Goal: Task Accomplishment & Management: Complete application form

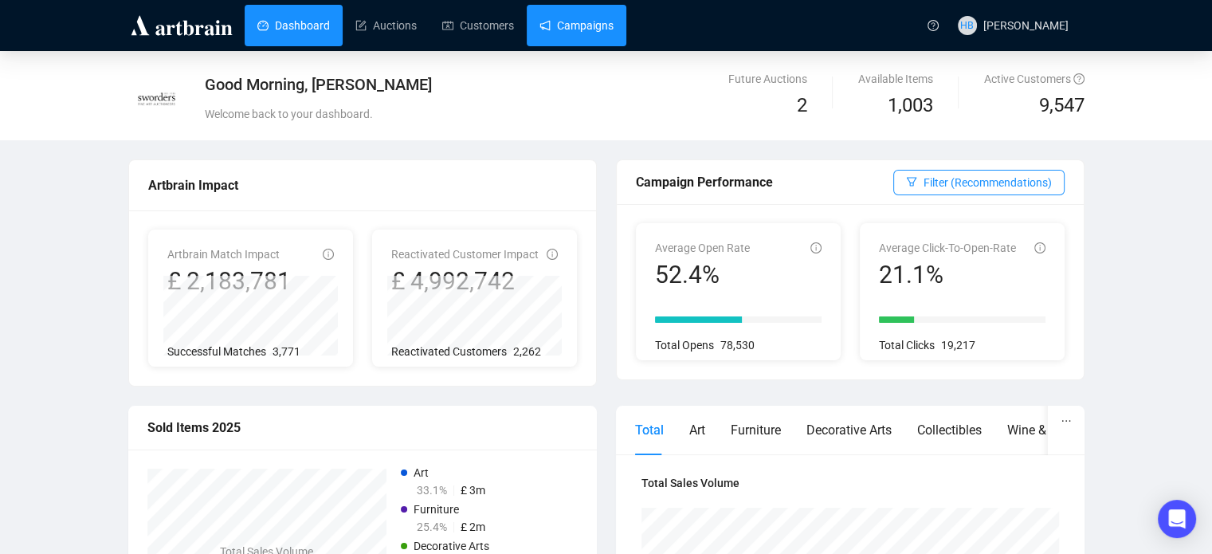
click at [583, 24] on link "Campaigns" at bounding box center [577, 25] width 74 height 41
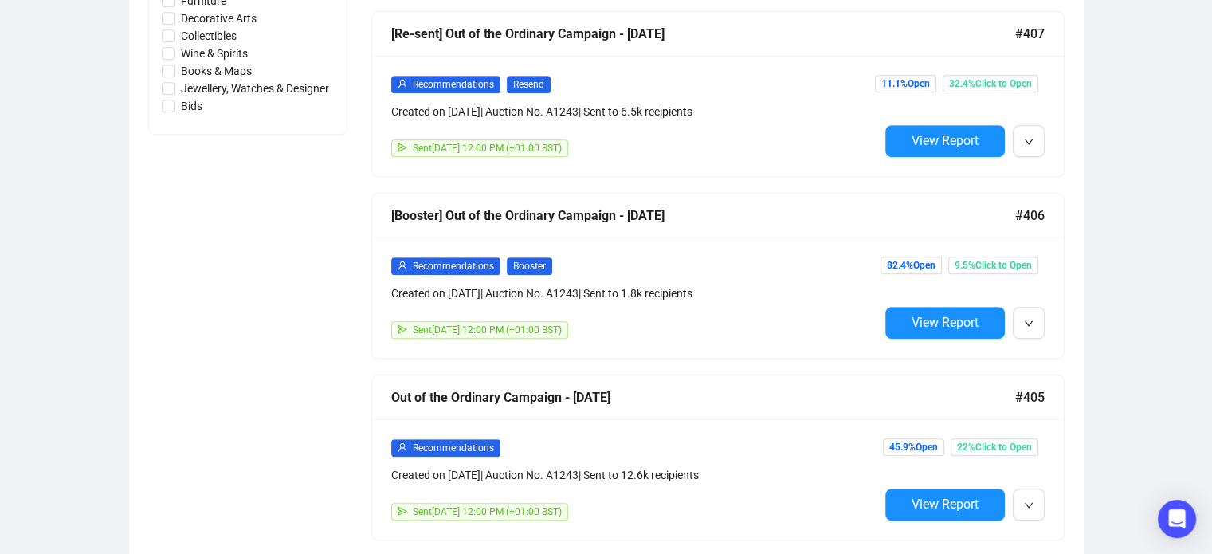
scroll to position [825, 0]
click at [835, 279] on div "Recommendations Booster Created on Aug 5, 2025 | Auction No. A1243 | Sent to 1.…" at bounding box center [635, 278] width 488 height 45
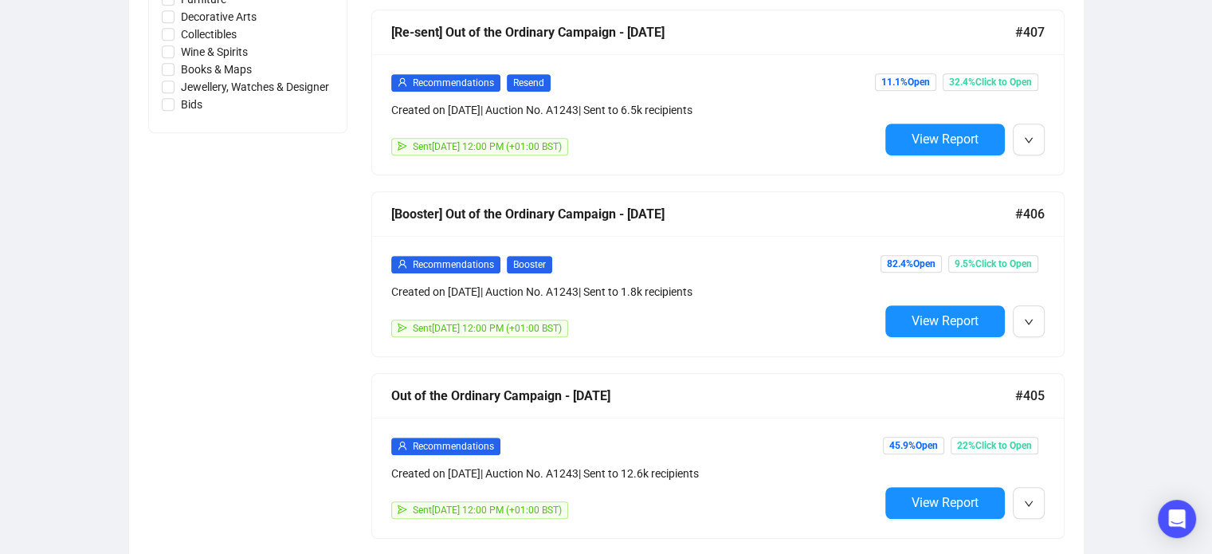
scroll to position [835, 0]
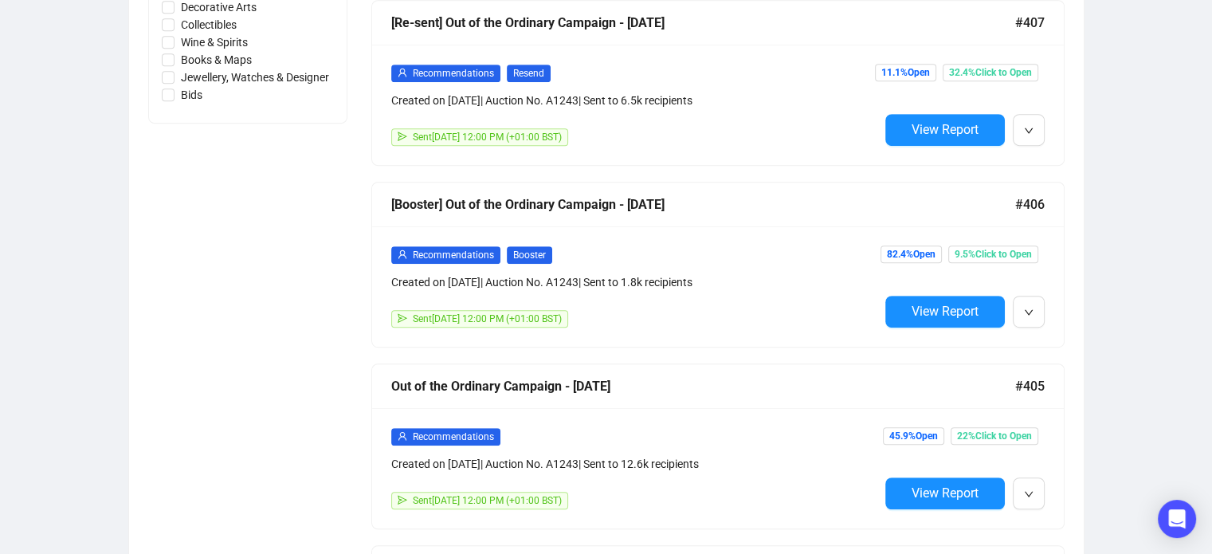
click at [823, 112] on div "Recommendations Resend Created on Aug 5, 2025 | Auction No. A1243 | Sent to 6.5…" at bounding box center [635, 105] width 488 height 82
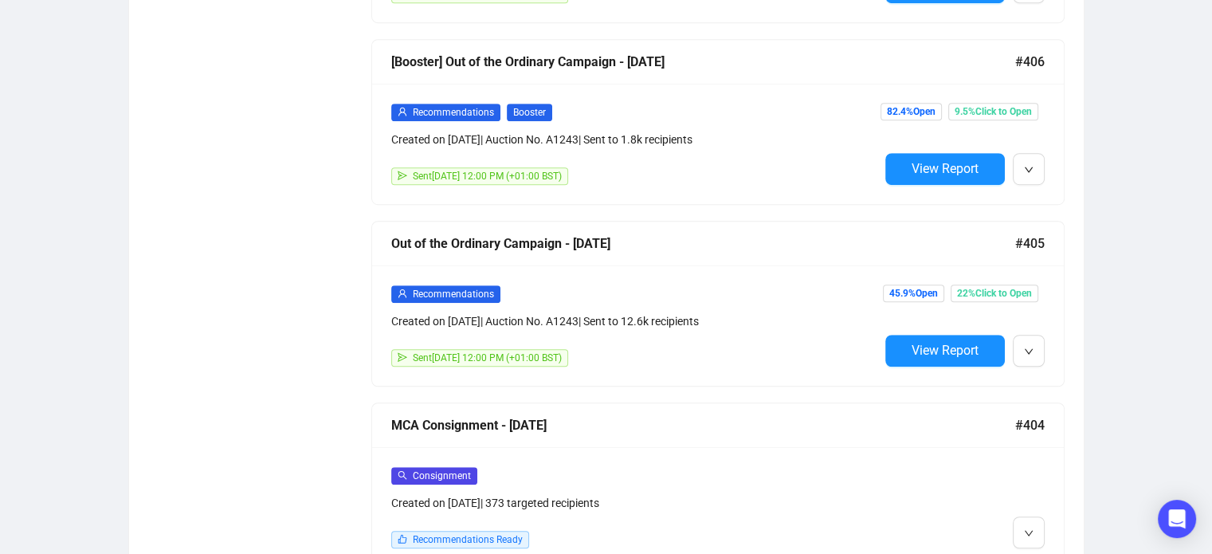
scroll to position [1129, 0]
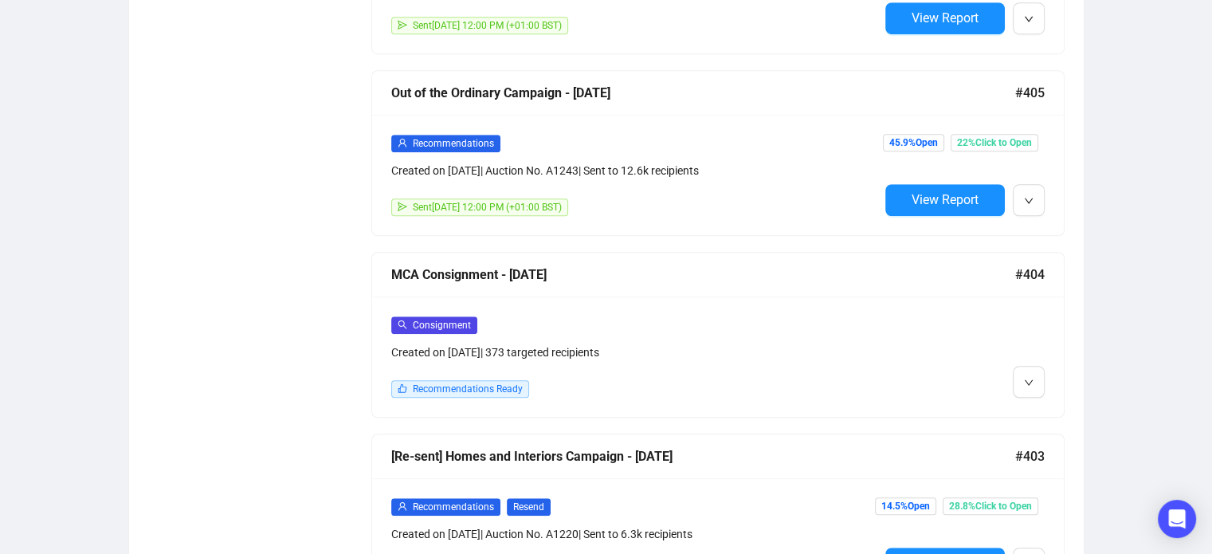
click at [805, 134] on div "Recommendations" at bounding box center [635, 143] width 488 height 18
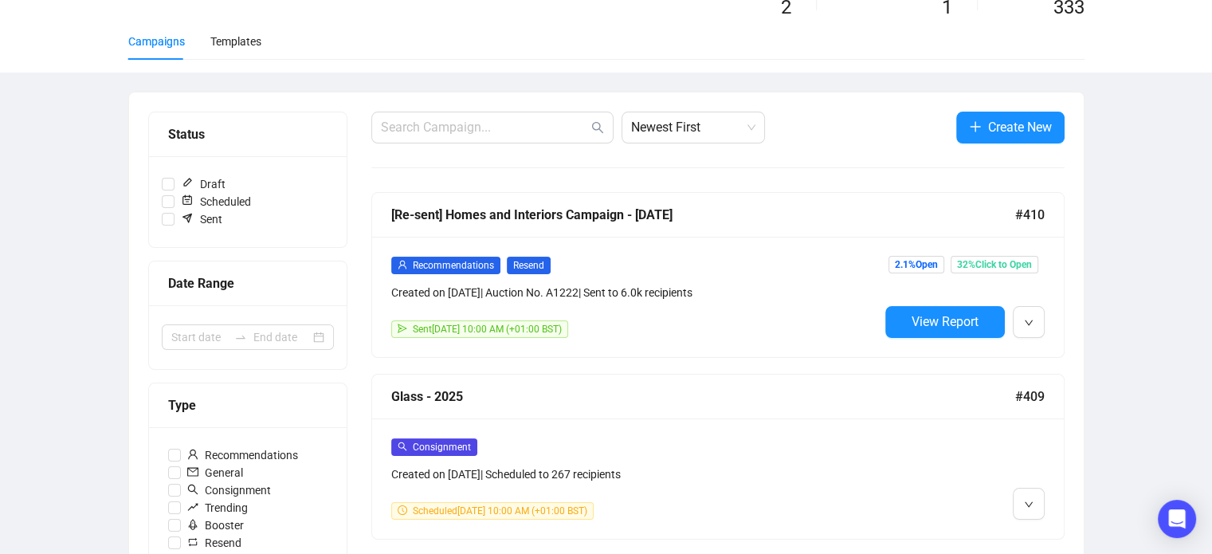
scroll to position [1, 0]
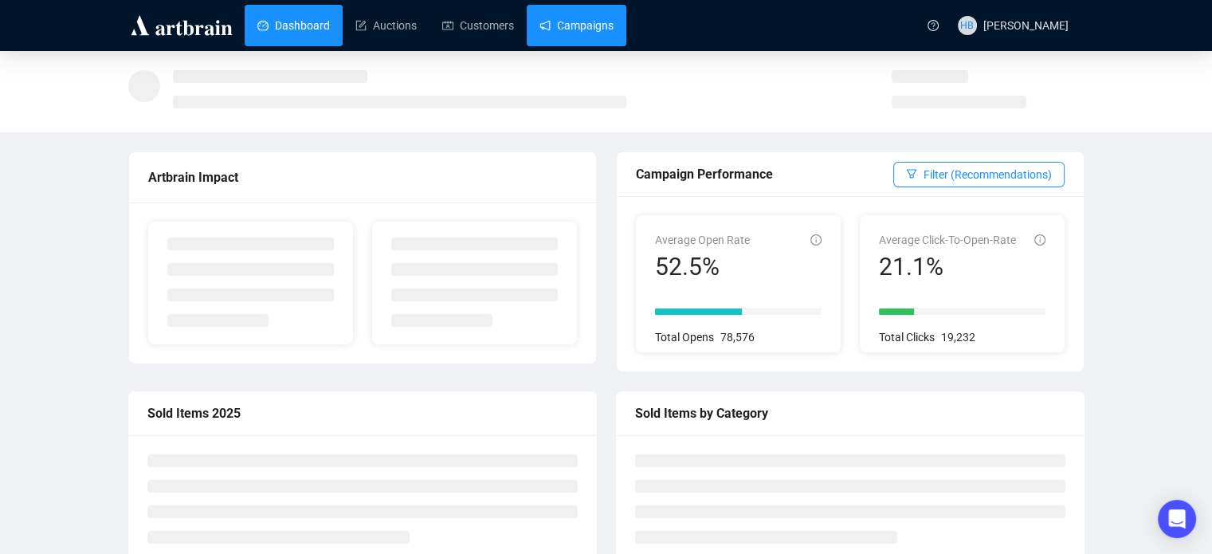
click at [540, 29] on link "Campaigns" at bounding box center [577, 25] width 74 height 41
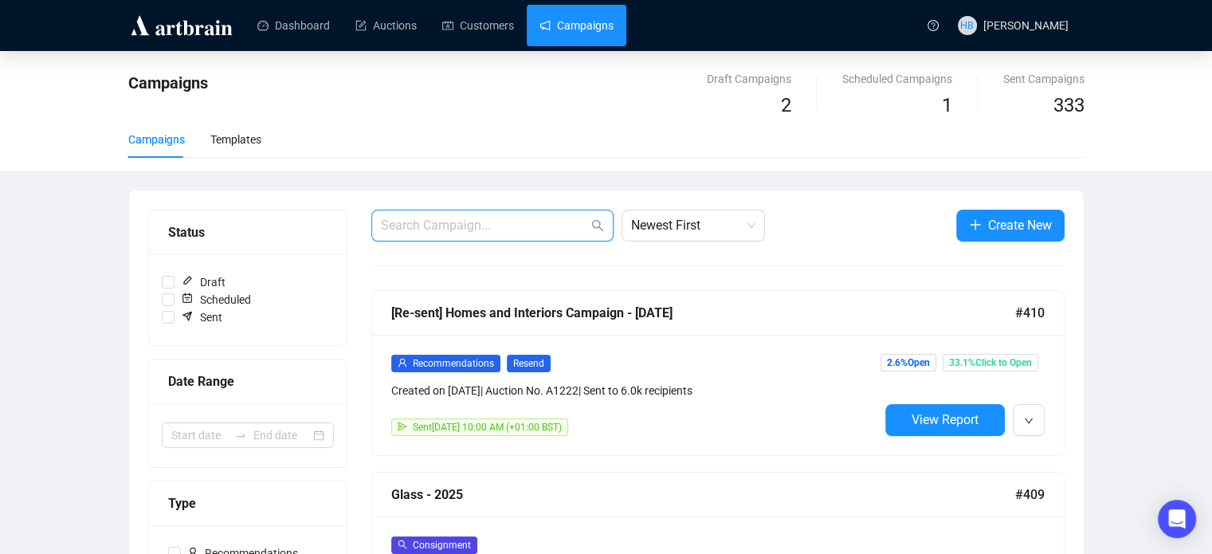
click at [501, 221] on input "text" at bounding box center [484, 225] width 207 height 19
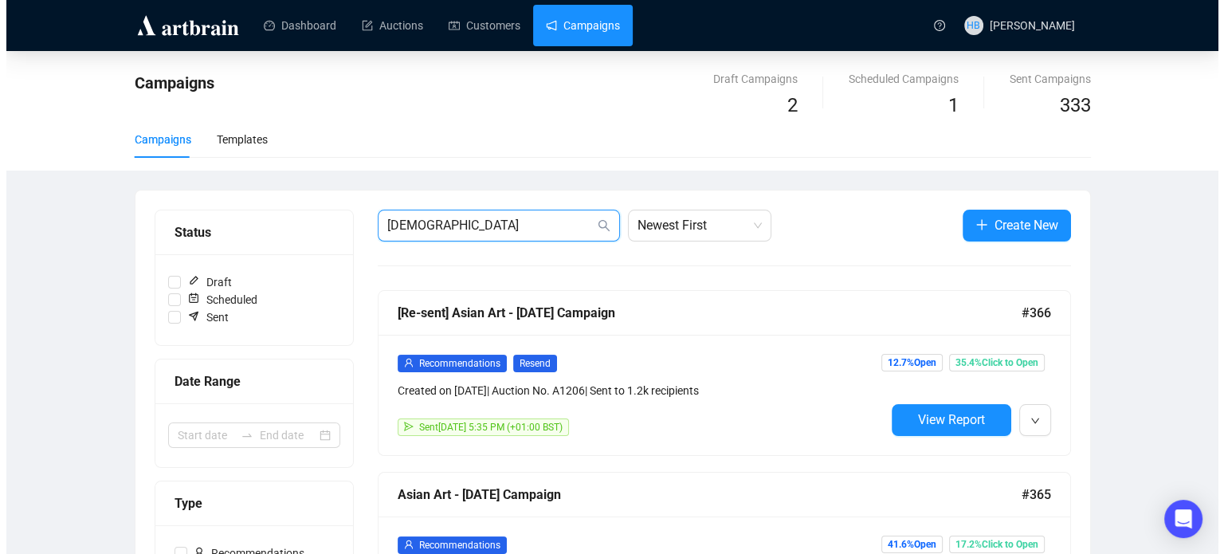
scroll to position [54, 0]
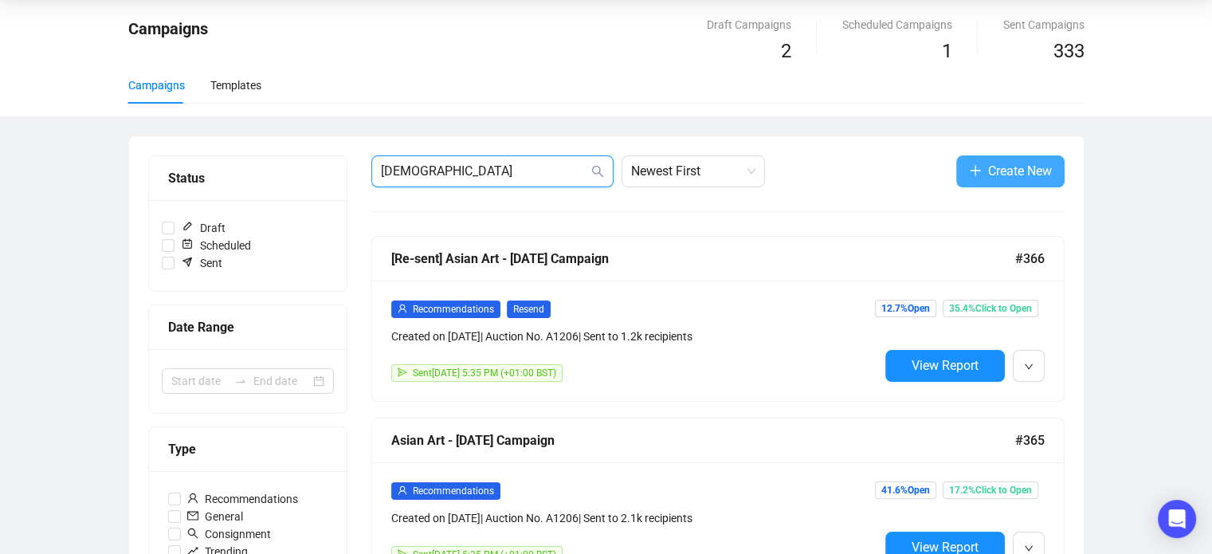
type input "[DEMOGRAPHIC_DATA]"
click at [960, 161] on button "Create New" at bounding box center [1011, 171] width 108 height 32
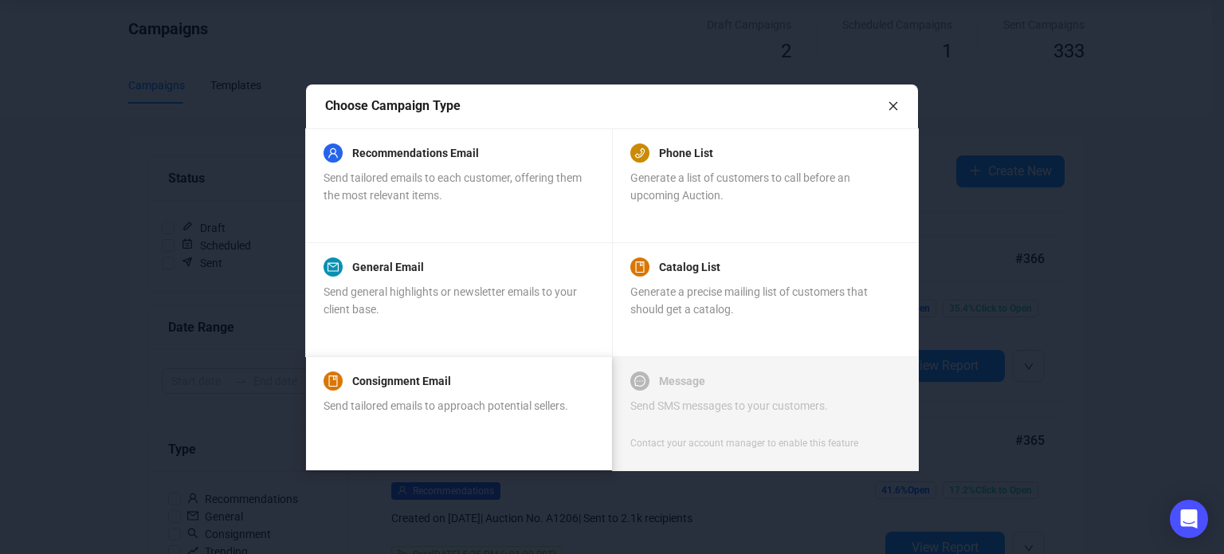
click at [491, 387] on div "Consignment Email" at bounding box center [446, 380] width 245 height 19
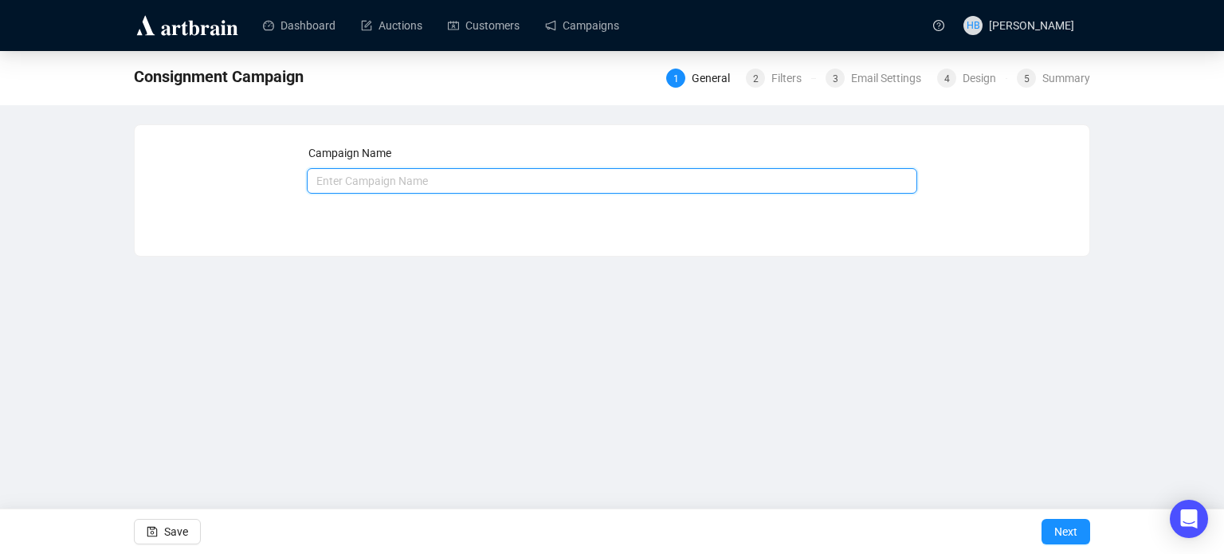
click at [423, 179] on input "text" at bounding box center [612, 181] width 611 height 26
type input "Asian Consignment - Indian [DATE]"
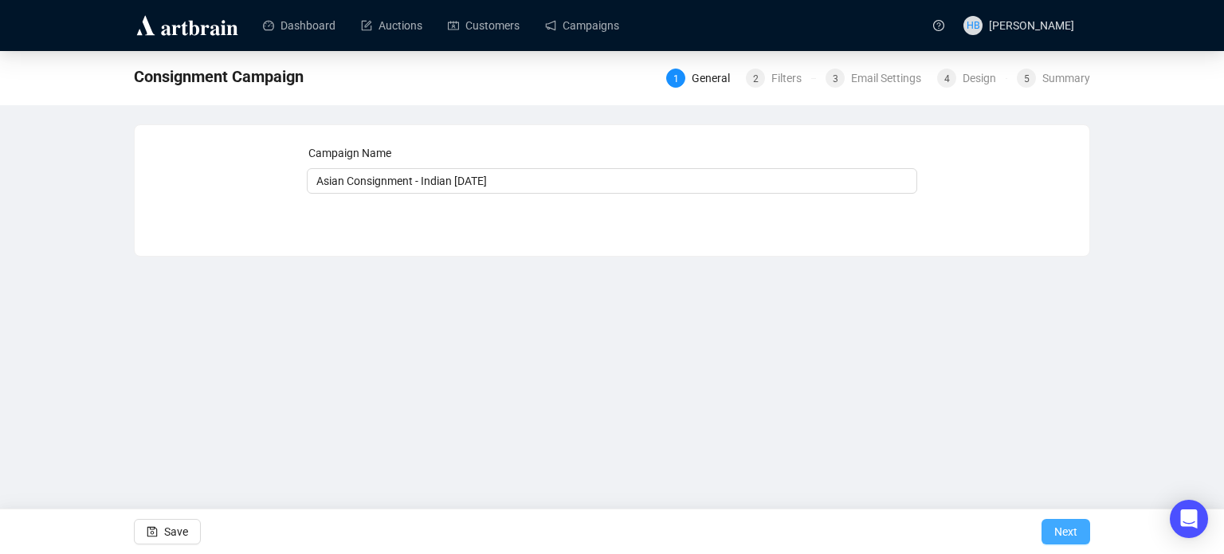
click at [1081, 541] on button "Next" at bounding box center [1066, 532] width 49 height 26
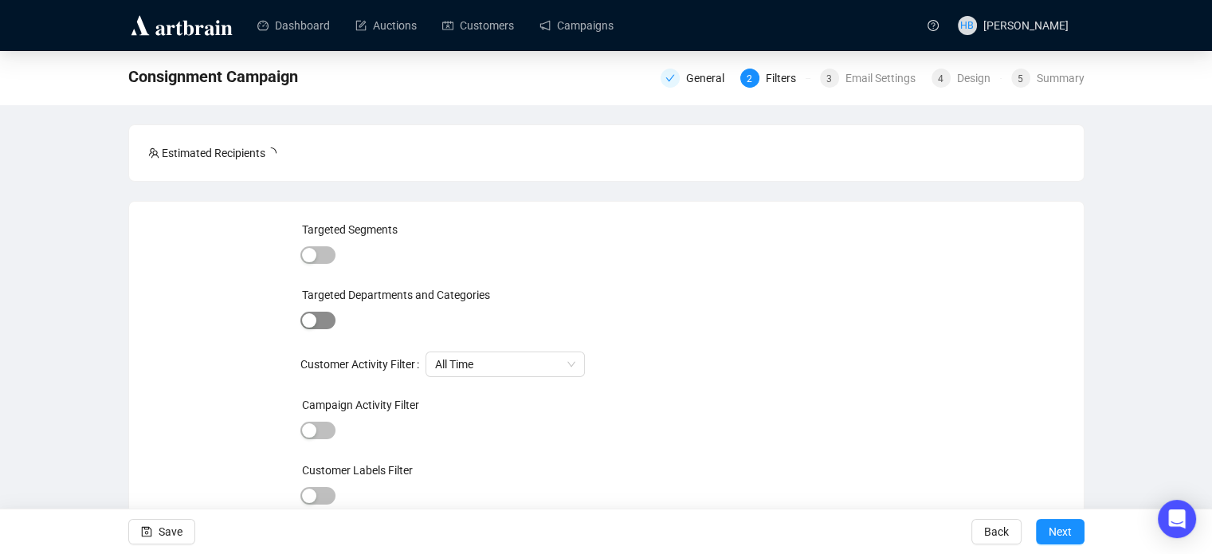
click at [316, 318] on span "button" at bounding box center [318, 321] width 35 height 18
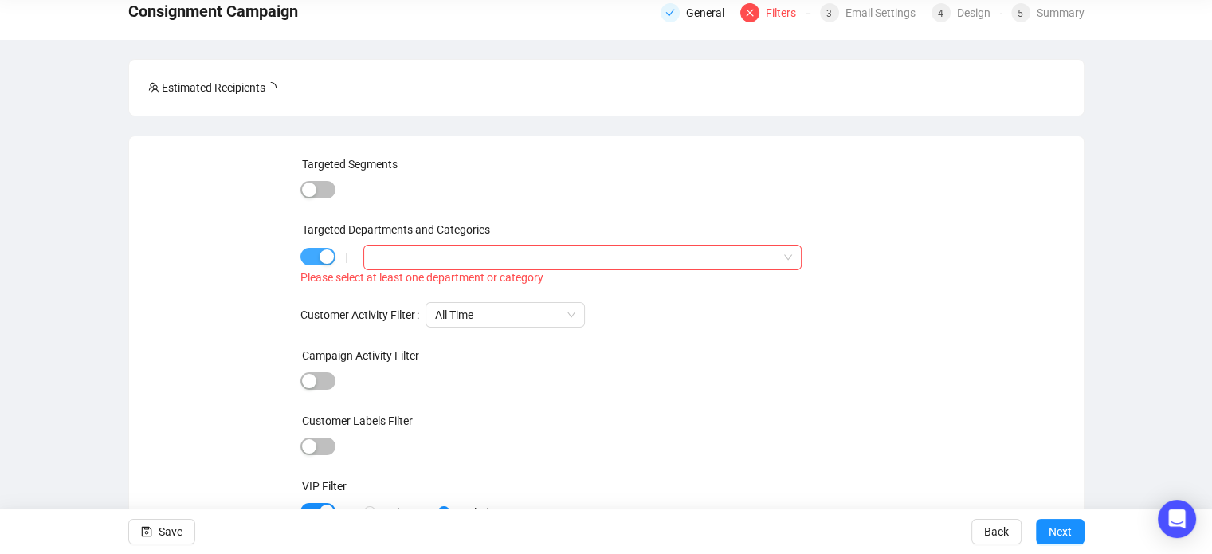
scroll to position [77, 0]
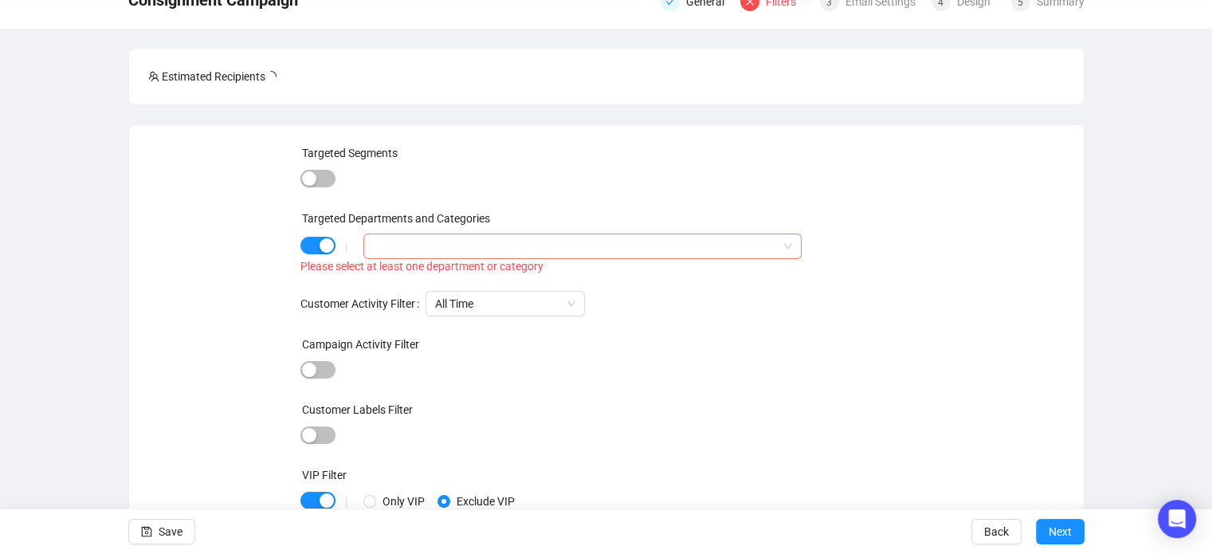
click at [431, 245] on div at bounding box center [574, 246] width 415 height 22
click at [81, 307] on div "Consignment Campaign General Filters 3 Email Settings 4 Design 5 Summary Estima…" at bounding box center [606, 290] width 1212 height 633
click at [415, 246] on div at bounding box center [574, 246] width 415 height 22
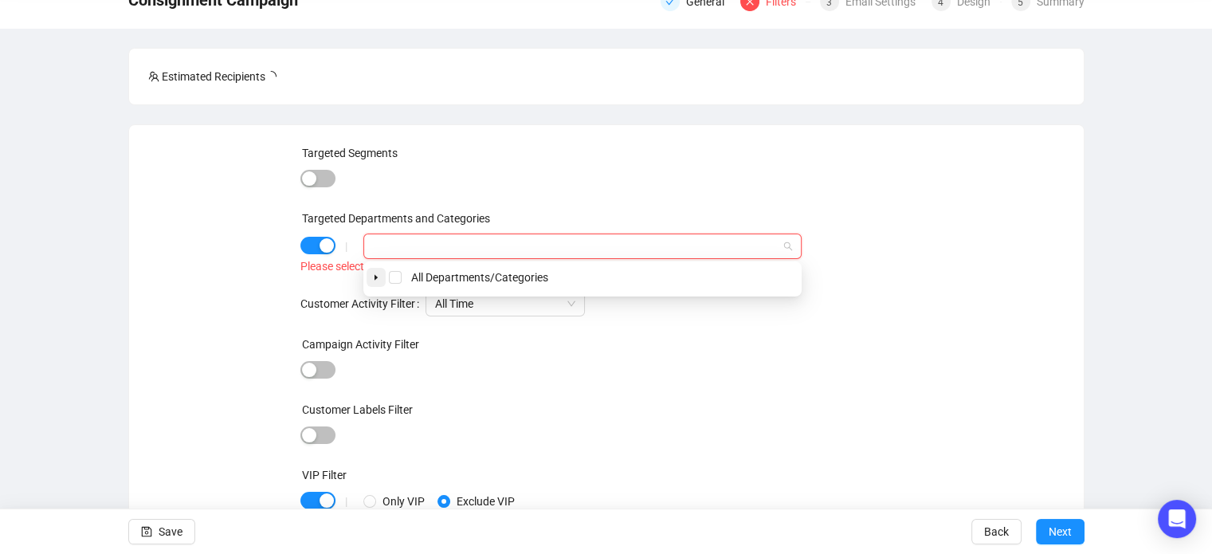
click at [380, 275] on span at bounding box center [376, 277] width 19 height 19
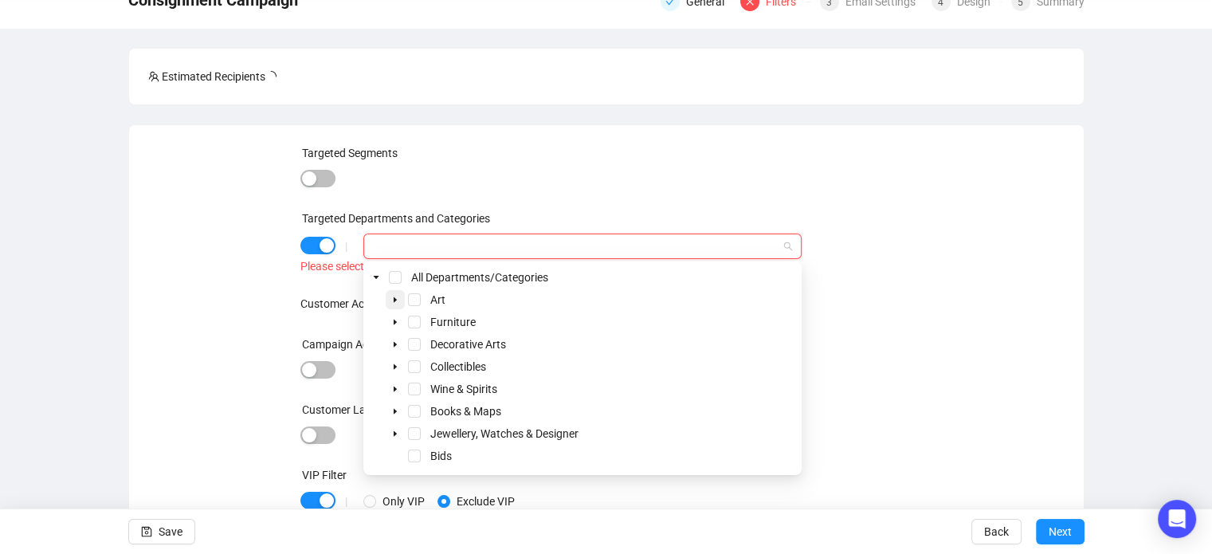
click at [398, 301] on icon "caret-down" at bounding box center [395, 300] width 8 height 8
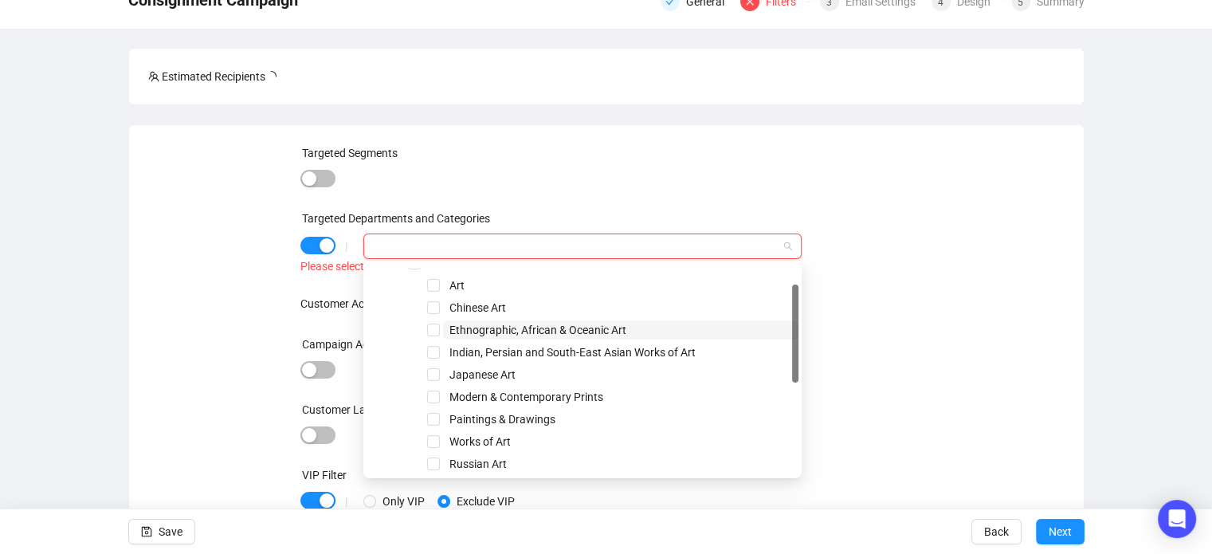
scroll to position [55, 0]
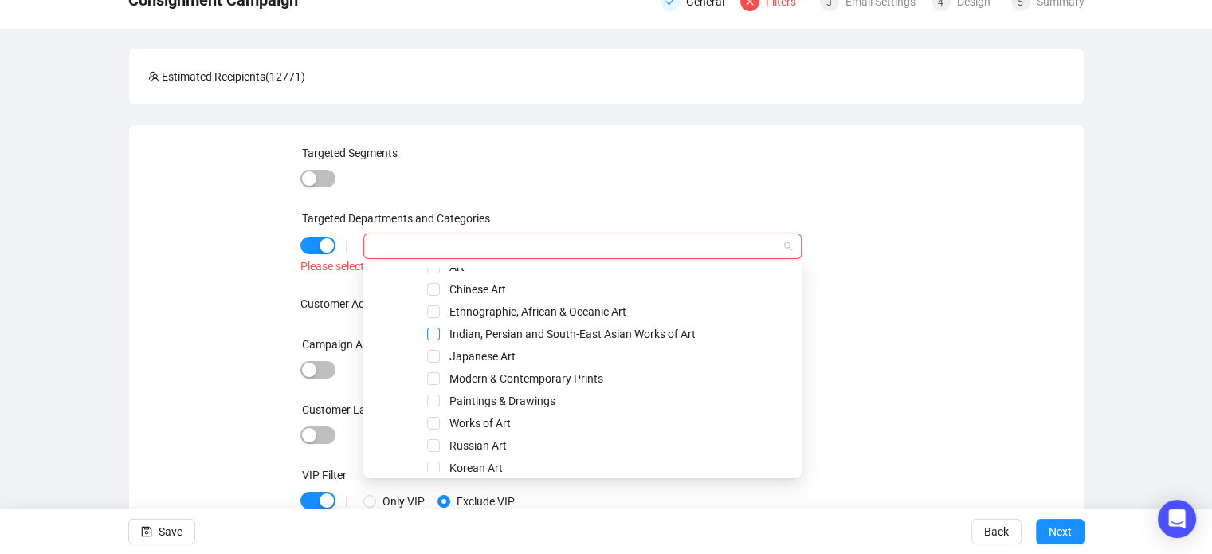
click at [438, 331] on span "Select Indian, Persian and South-East Asian Works of Art" at bounding box center [433, 334] width 13 height 13
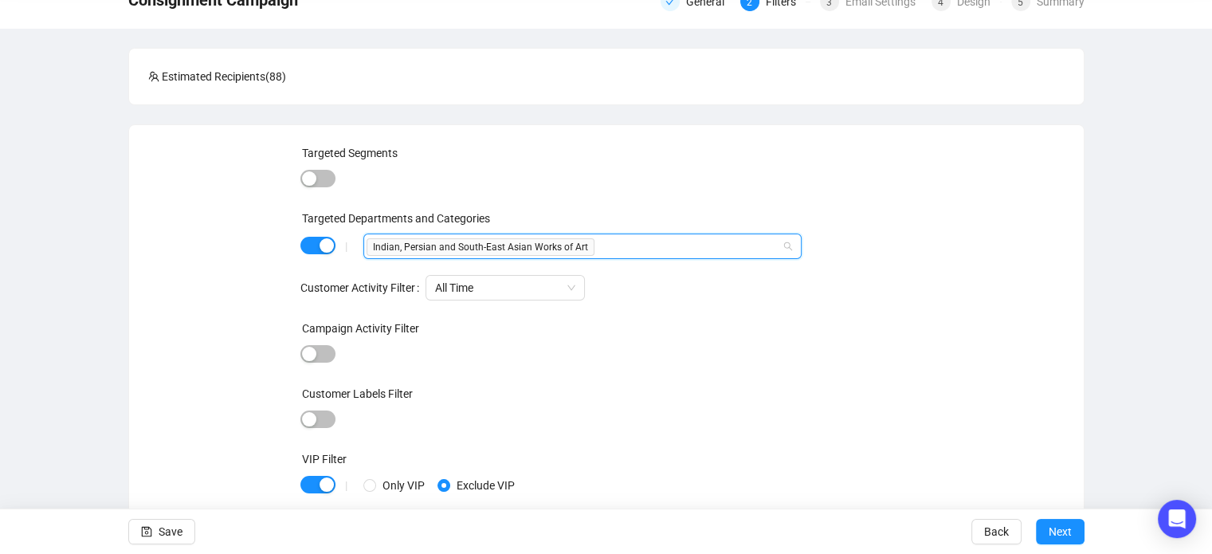
click at [650, 238] on div "Indian, Persian and South-East Asian Works of Art" at bounding box center [574, 246] width 415 height 22
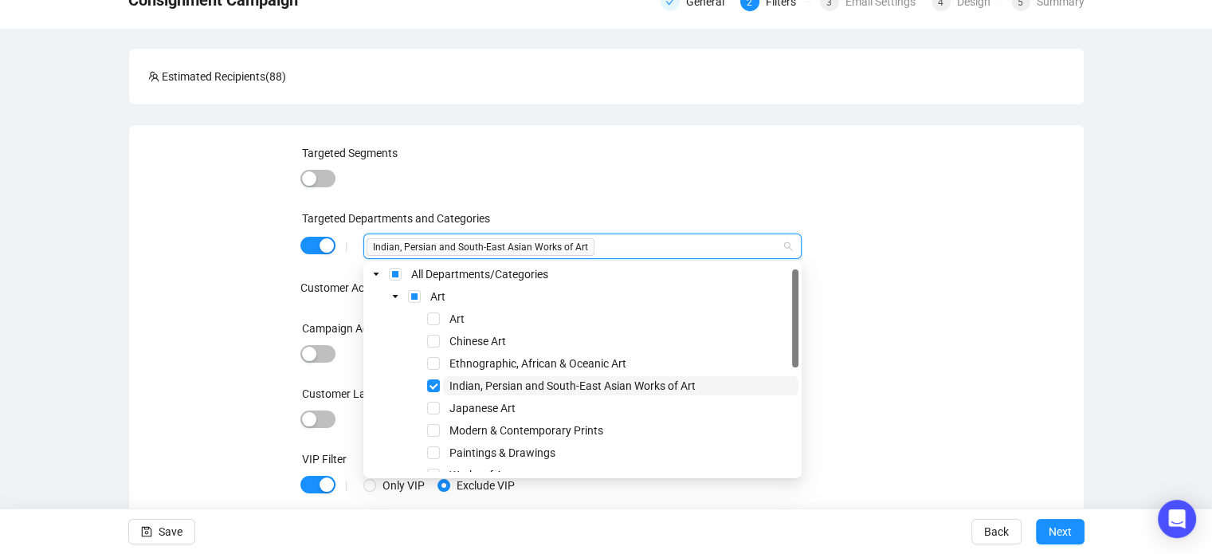
scroll to position [3, 0]
click at [950, 242] on div "Targeted Segments Targeted Departments and Categories | Indian, Persian and Sou…" at bounding box center [606, 357] width 917 height 427
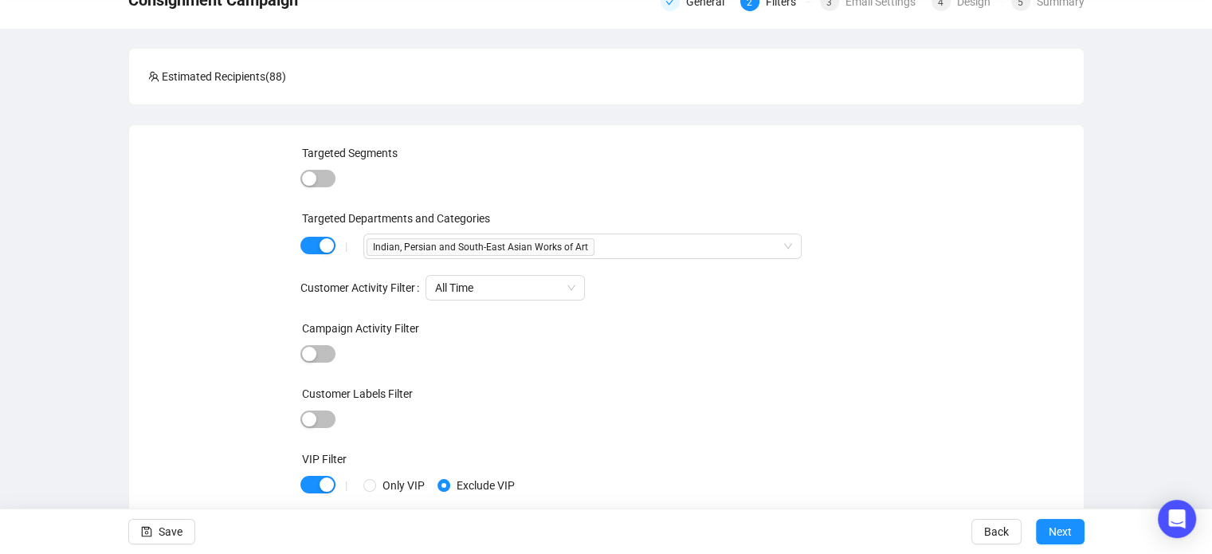
scroll to position [112, 0]
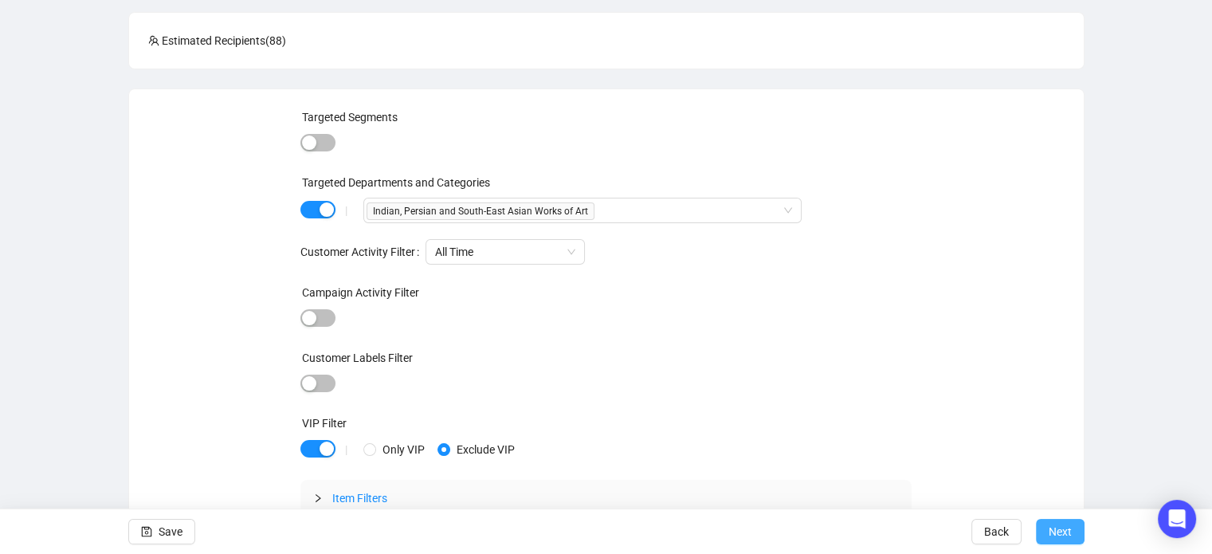
click at [1060, 532] on span "Next" at bounding box center [1060, 531] width 23 height 45
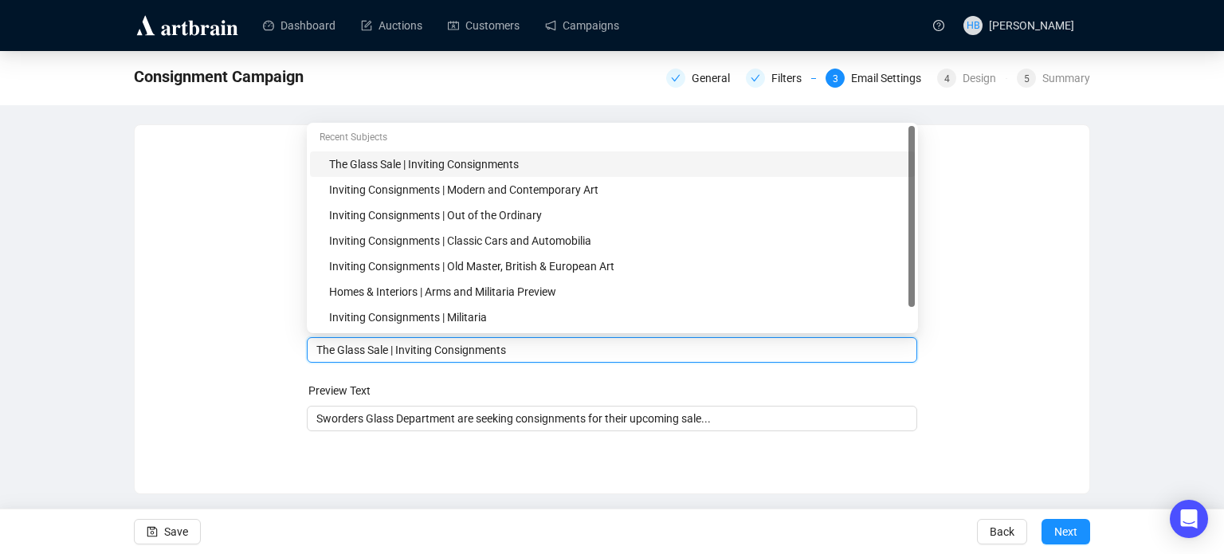
click at [386, 321] on body "Dashboard Auctions Customers Campaigns HB [PERSON_NAME] Consignment Campaign Ge…" at bounding box center [612, 277] width 1224 height 554
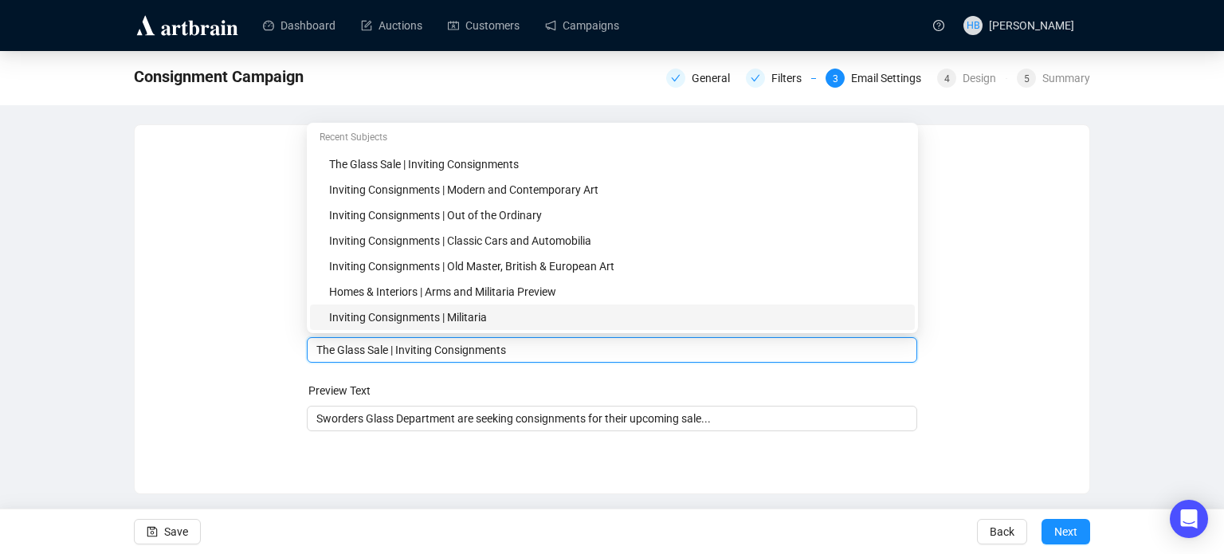
drag, startPoint x: 384, startPoint y: 352, endPoint x: 303, endPoint y: 357, distance: 81.4
click at [303, 357] on div "Sender Email [EMAIL_ADDRESS][DOMAIN_NAME] Sender Name Sworders Auctioneers Subj…" at bounding box center [612, 297] width 917 height 306
type input "Asian Art | Inviting Consignments"
click at [303, 356] on div "Sender Email [EMAIL_ADDRESS][DOMAIN_NAME] Sender Name Sworders Auctioneers Subj…" at bounding box center [612, 297] width 917 height 306
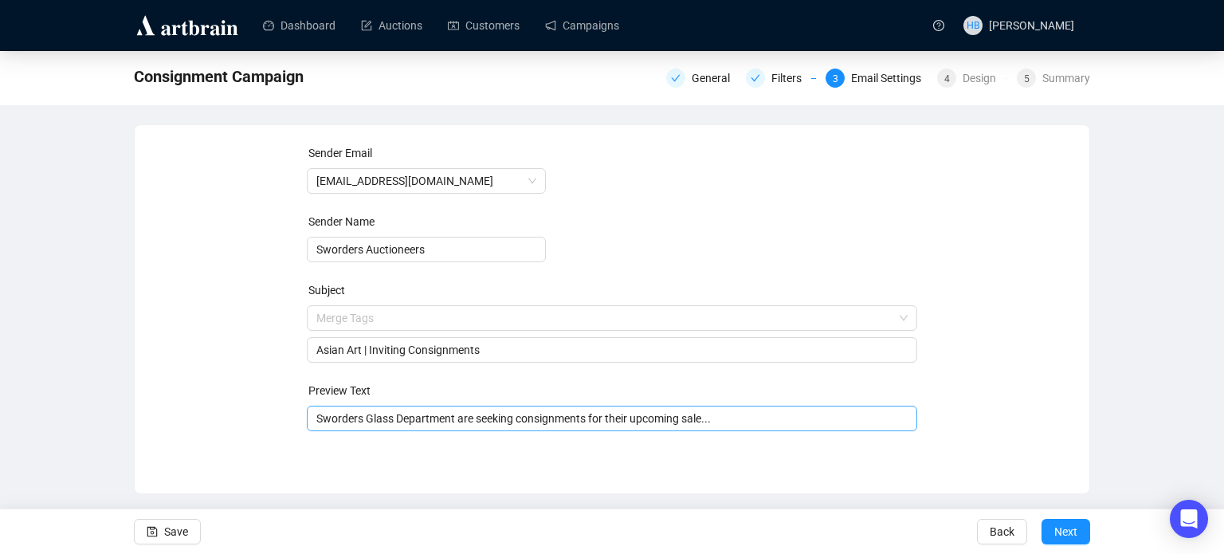
click at [378, 417] on input "Sworders Glass Department are seeking consignments for their upcoming sale..." at bounding box center [612, 419] width 592 height 18
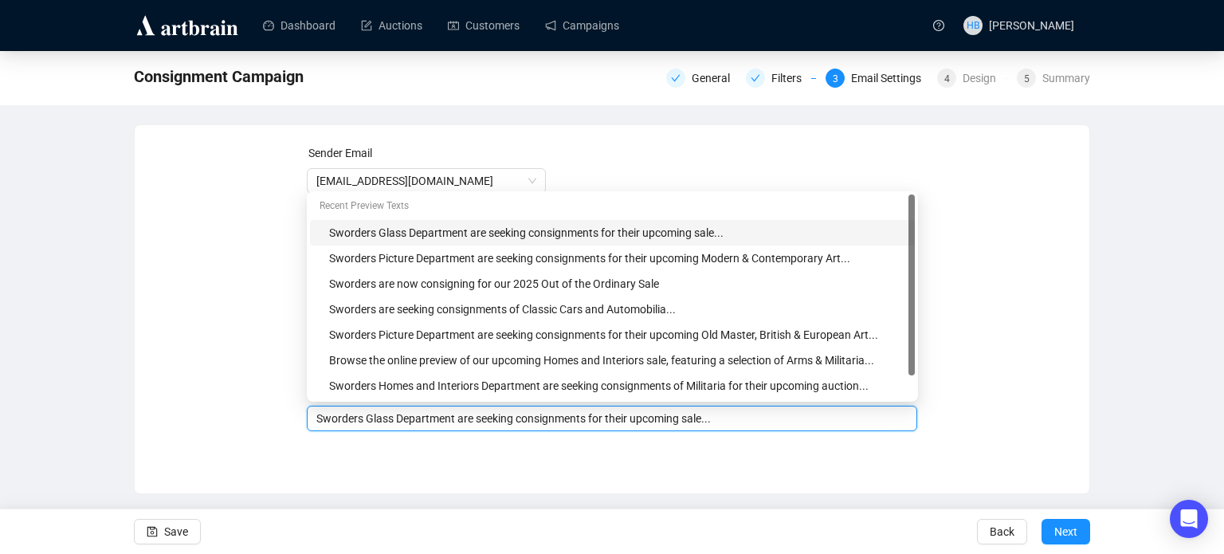
click at [377, 420] on input "Sworders Glass Department are seeking consignments for their upcoming sale..." at bounding box center [612, 419] width 592 height 18
drag, startPoint x: 752, startPoint y: 418, endPoint x: 605, endPoint y: 426, distance: 147.7
click at [605, 426] on input "Sworders Asian Art Department are seeking consignments for their upcoming sale.…" at bounding box center [612, 419] width 592 height 18
type input "Sworders Asian Art Department are seeking consignments of Indian Art..."
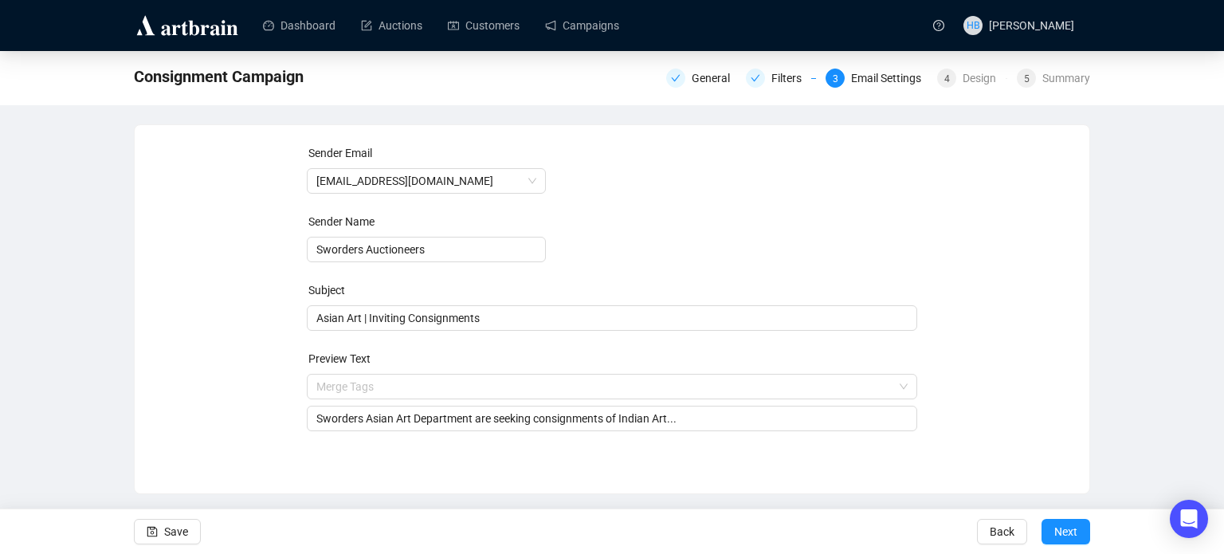
click at [741, 462] on div "Sender Email [EMAIL_ADDRESS][DOMAIN_NAME] Sender Name Sworders Auctioneers Subj…" at bounding box center [612, 297] width 955 height 344
click at [1050, 532] on button "Next" at bounding box center [1066, 532] width 49 height 26
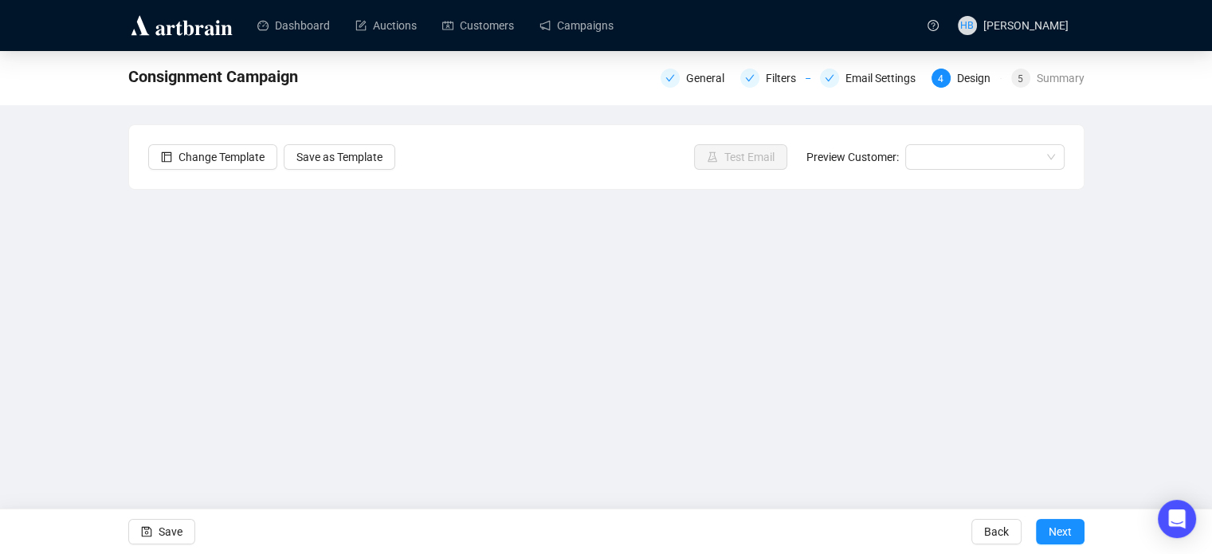
click at [36, 292] on div "Consignment Campaign General Filters Email Settings 4 Design 5 Summary Change T…" at bounding box center [606, 319] width 1212 height 537
click at [99, 481] on div "Consignment Campaign General Filters Email Settings 4 Design 5 Summary Change T…" at bounding box center [606, 319] width 1212 height 537
click at [163, 532] on span "Save" at bounding box center [171, 531] width 24 height 45
click at [996, 535] on span "Back" at bounding box center [996, 531] width 25 height 45
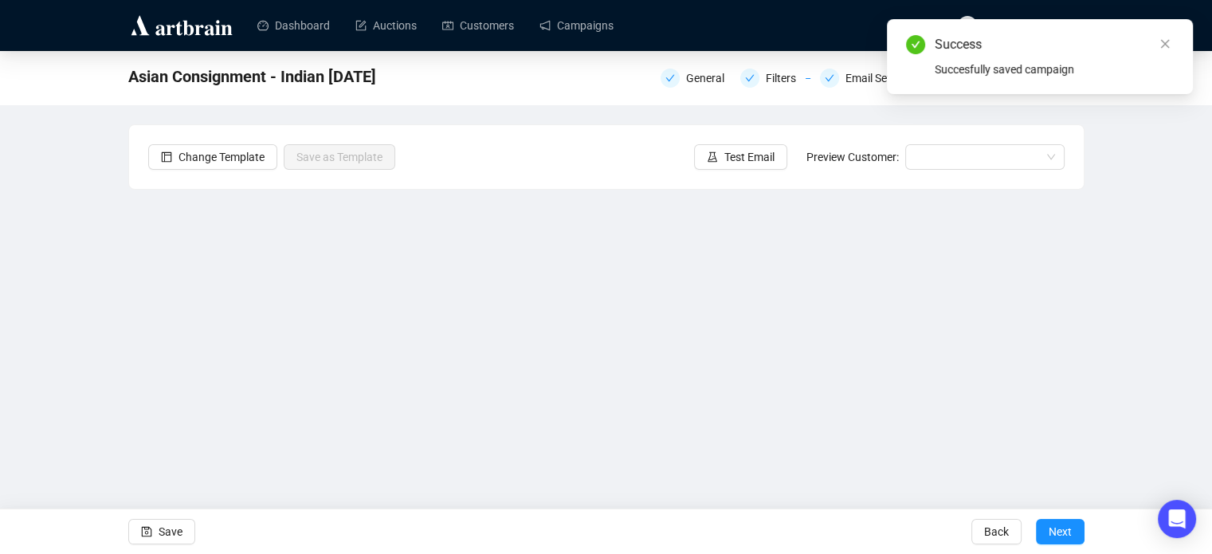
scroll to position [38, 0]
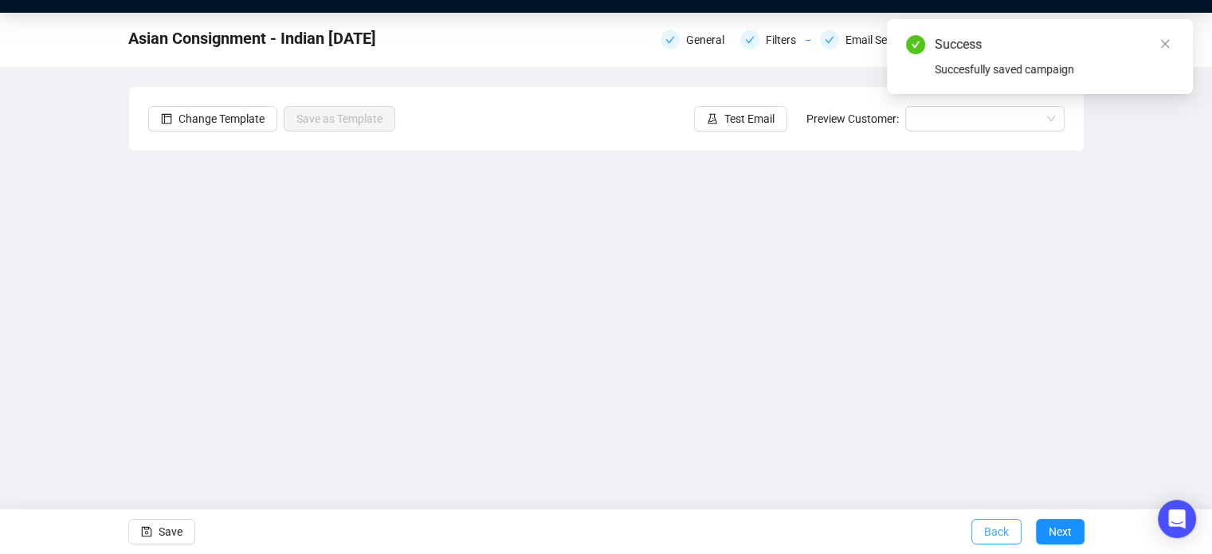
click at [997, 532] on span "Back" at bounding box center [996, 531] width 25 height 45
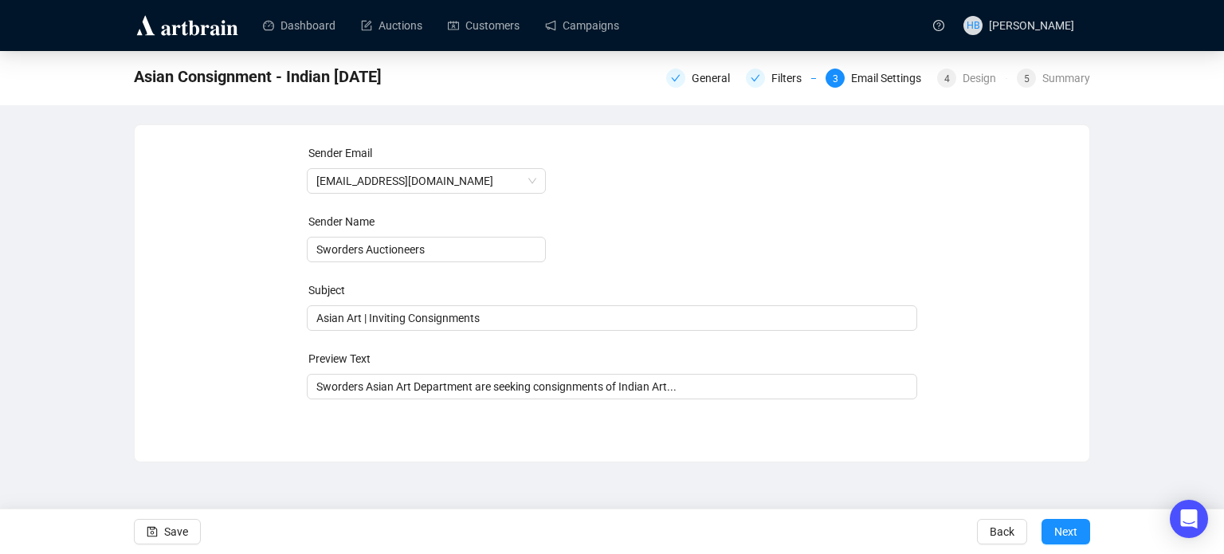
click at [45, 363] on div "Asian Consignment - Indian [DATE] General Filters 3 Email Settings 4 Design 5 S…" at bounding box center [612, 256] width 1224 height 411
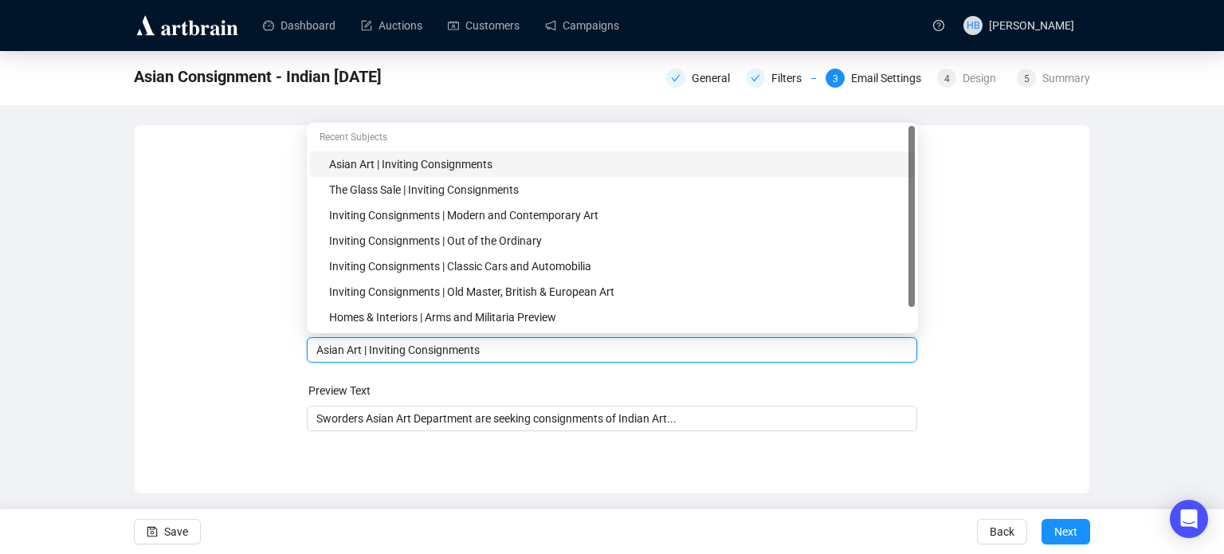
drag, startPoint x: 359, startPoint y: 318, endPoint x: 277, endPoint y: 326, distance: 82.5
click at [277, 326] on div "Sender Email [EMAIL_ADDRESS][DOMAIN_NAME] Sender Name Sworders Auctioneers Subj…" at bounding box center [612, 297] width 917 height 306
type input "Indian Art | Inviting Consignments"
click at [277, 326] on div "Sender Email [EMAIL_ADDRESS][DOMAIN_NAME] Sender Name Sworders Auctioneers Subj…" at bounding box center [612, 297] width 917 height 306
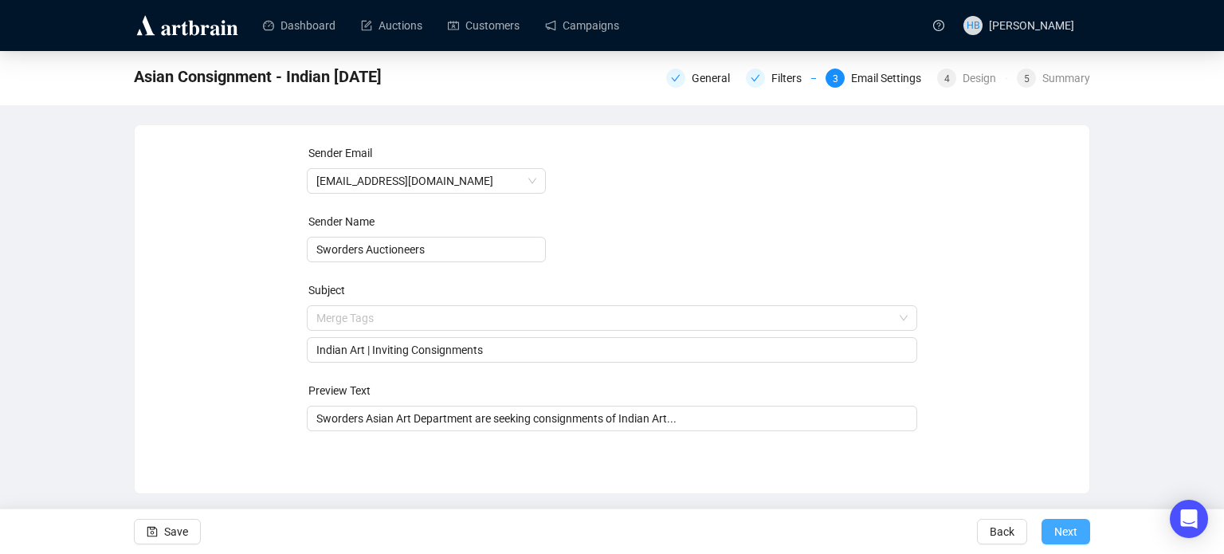
click at [1082, 535] on button "Next" at bounding box center [1066, 532] width 49 height 26
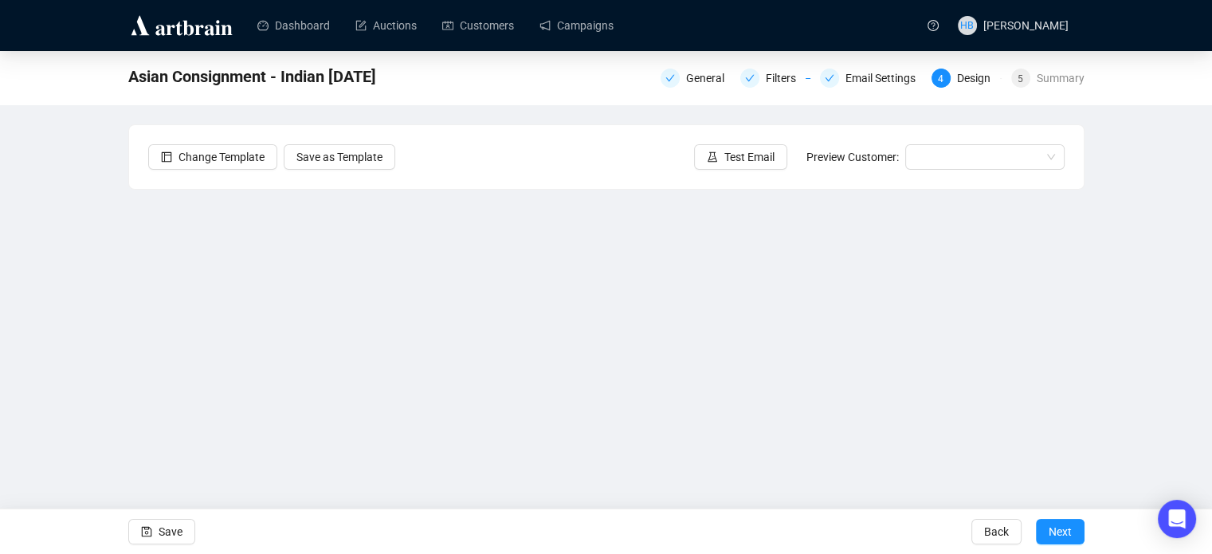
scroll to position [38, 0]
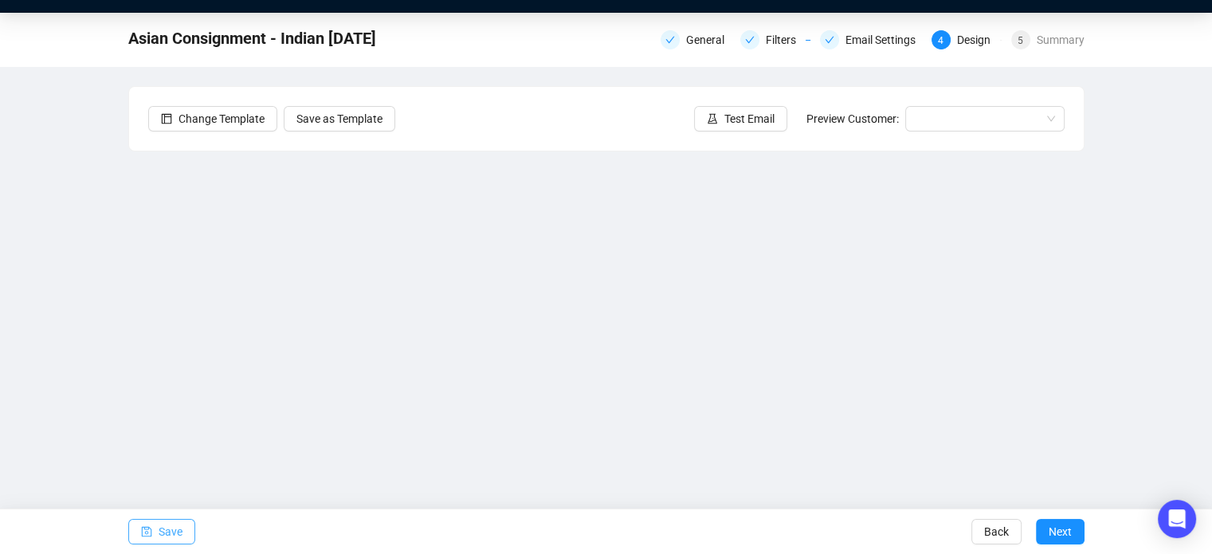
click at [154, 523] on button "Save" at bounding box center [161, 532] width 67 height 26
click at [180, 527] on span "Save" at bounding box center [171, 531] width 24 height 45
click at [179, 528] on span "Save" at bounding box center [171, 531] width 24 height 45
click at [101, 346] on div "Asian Consignment - Indian [DATE] General Filters Email Settings 4 Design 5 Sum…" at bounding box center [606, 281] width 1212 height 537
click at [163, 518] on span "Save" at bounding box center [171, 531] width 24 height 45
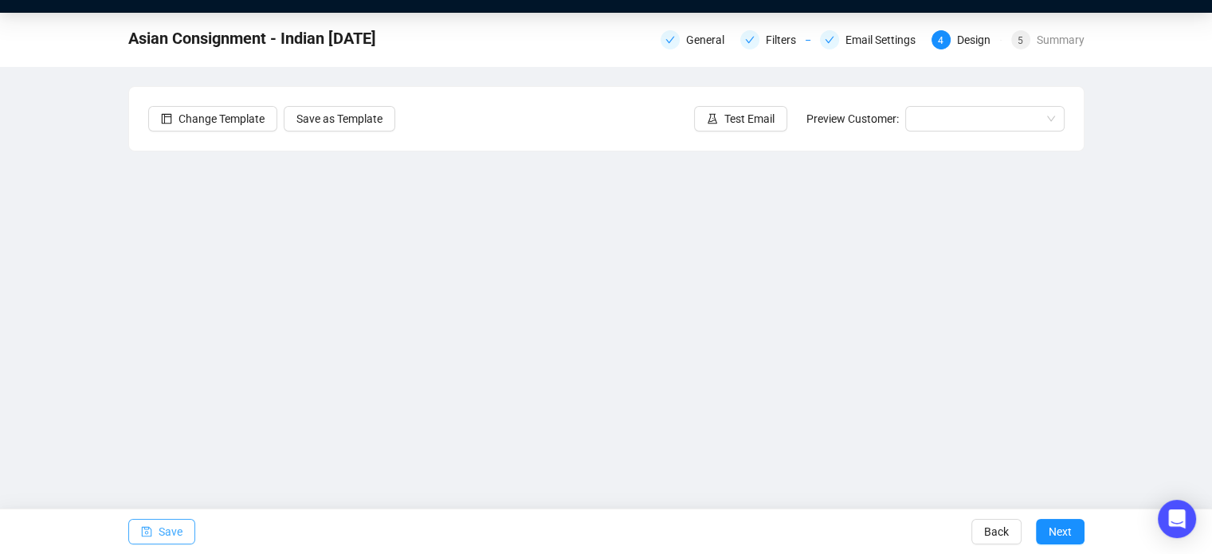
click at [174, 532] on span "Save" at bounding box center [171, 531] width 24 height 45
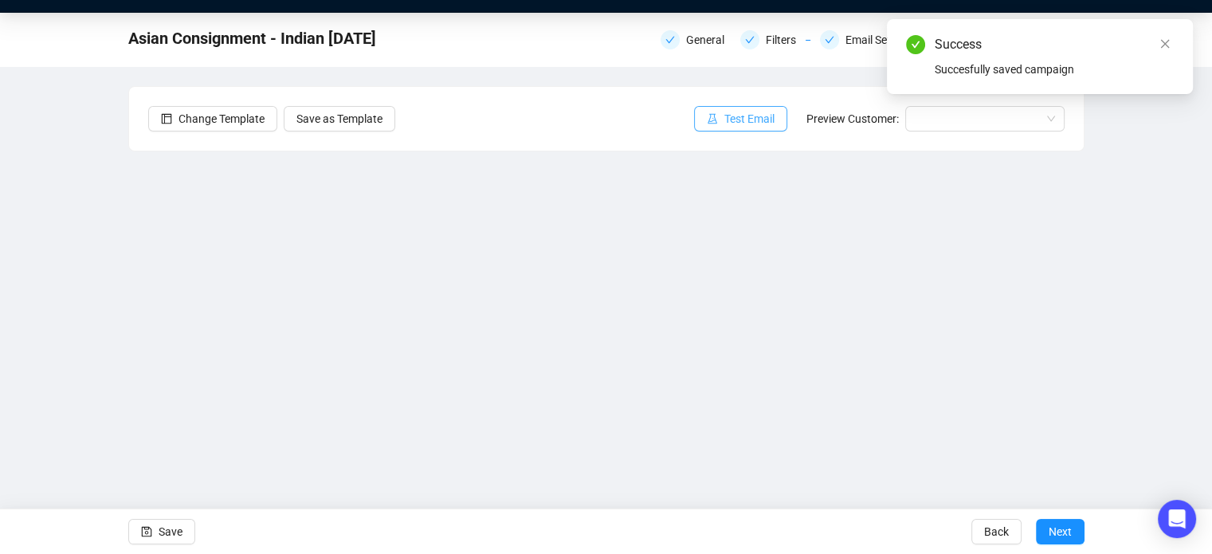
click at [727, 108] on button "Test Email" at bounding box center [740, 119] width 93 height 26
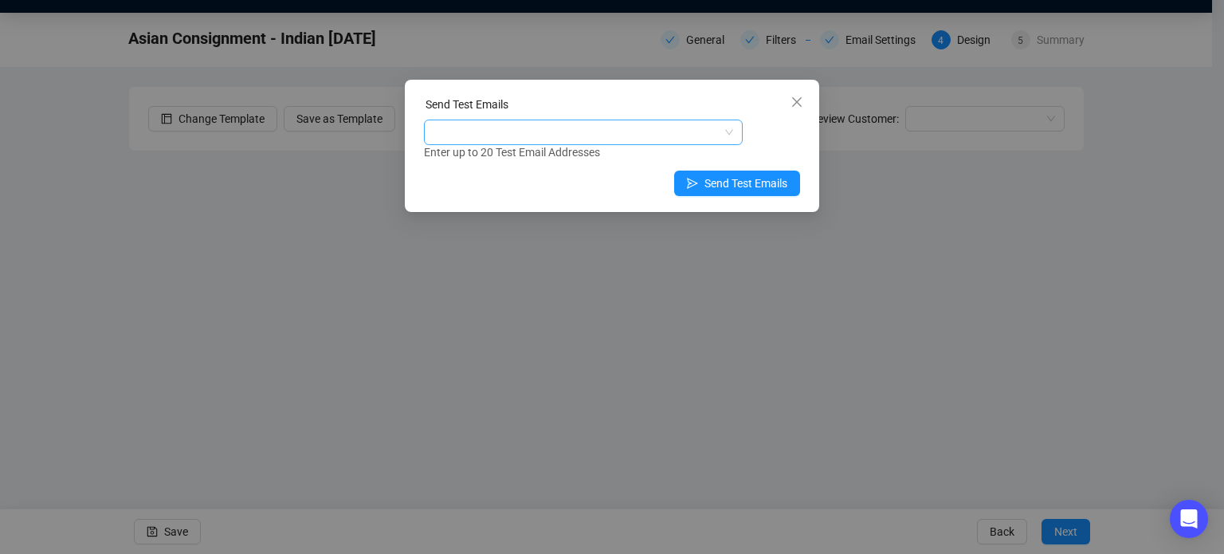
click at [616, 129] on div at bounding box center [575, 132] width 296 height 22
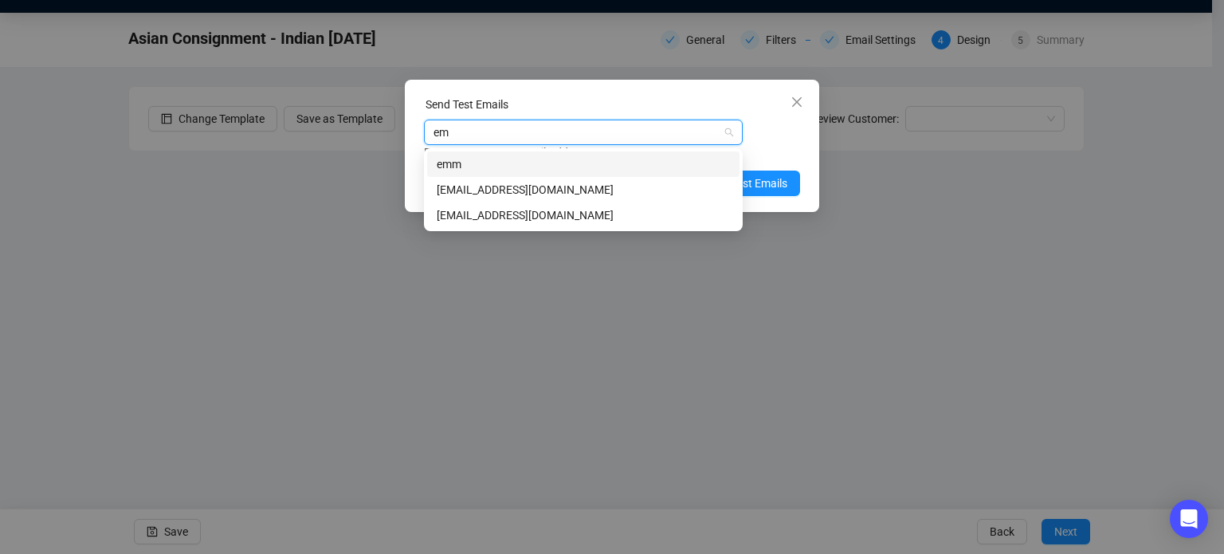
type input "emm"
click at [569, 214] on div "[EMAIL_ADDRESS][DOMAIN_NAME]" at bounding box center [583, 215] width 293 height 18
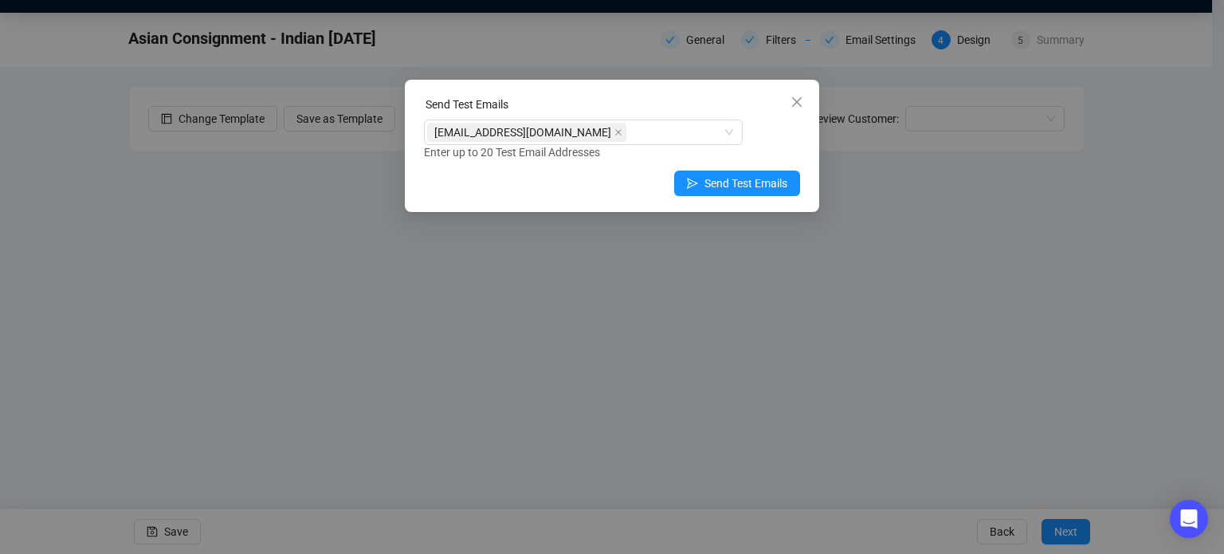
click at [772, 139] on div "[EMAIL_ADDRESS][DOMAIN_NAME] Enter up to 20 Test Email Addresses" at bounding box center [612, 140] width 376 height 41
click at [222, 183] on div "Send Test Emails [EMAIL_ADDRESS][DOMAIN_NAME] Enter up to 20 Test Email Address…" at bounding box center [612, 277] width 1224 height 554
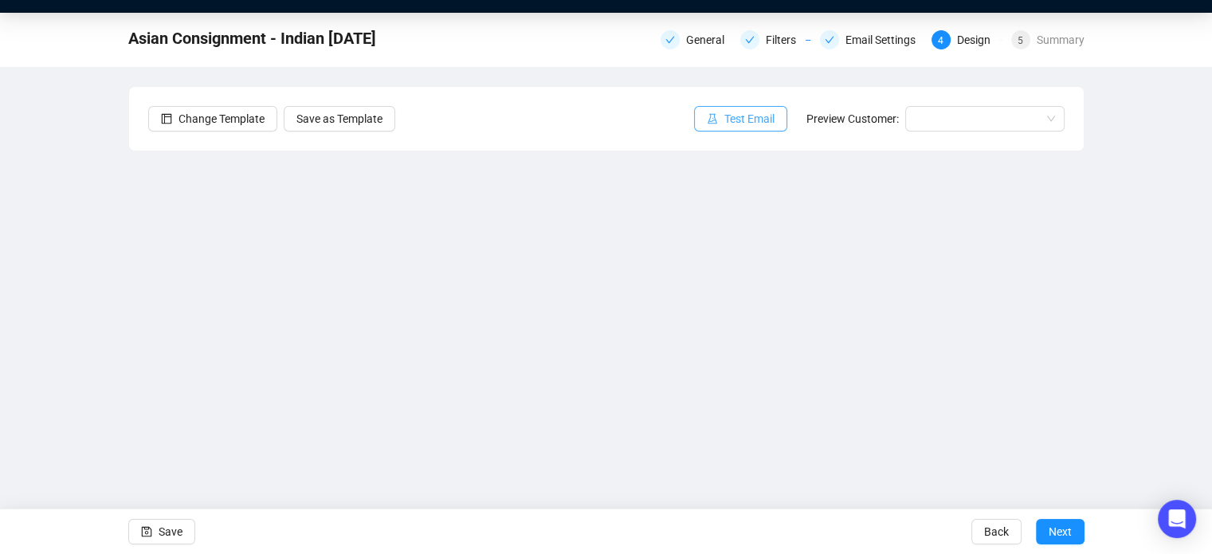
click at [775, 118] on span "Test Email" at bounding box center [750, 119] width 50 height 18
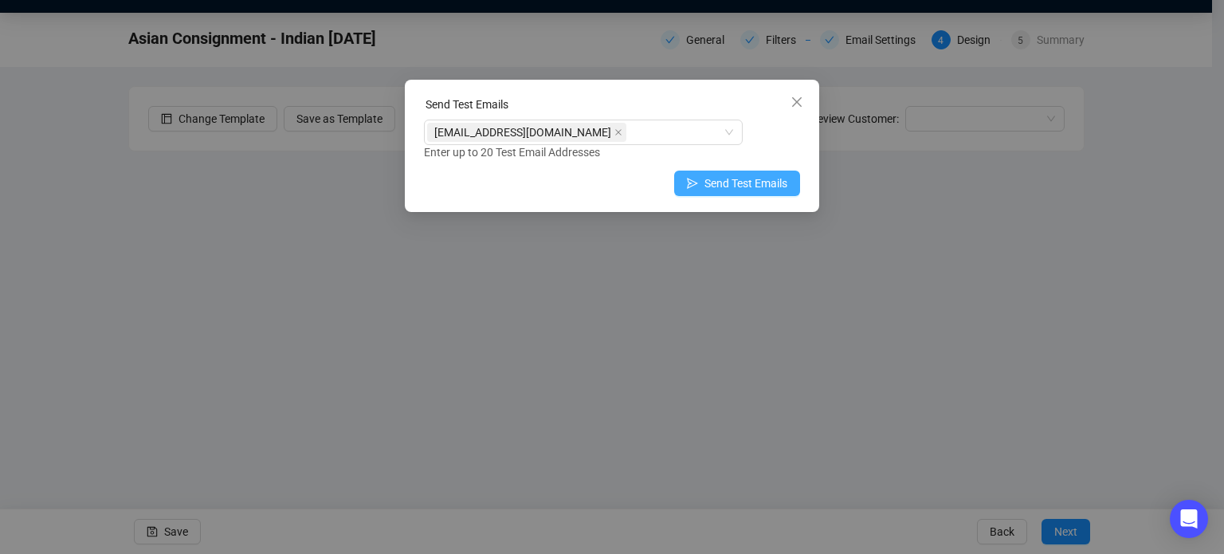
click at [705, 180] on button "Send Test Emails" at bounding box center [737, 184] width 126 height 26
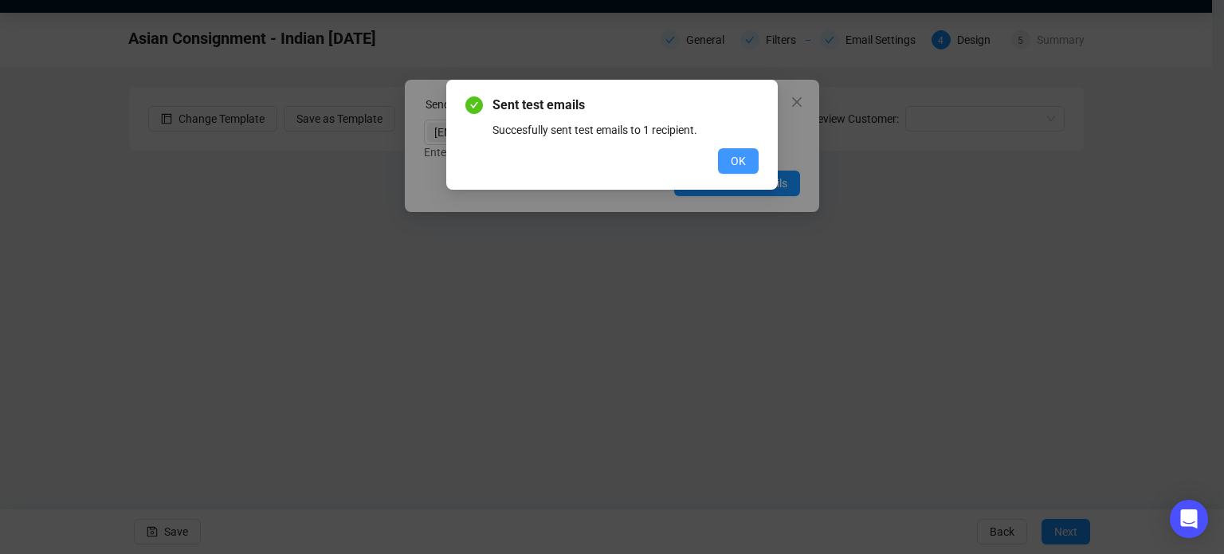
click at [734, 160] on span "OK" at bounding box center [738, 161] width 15 height 18
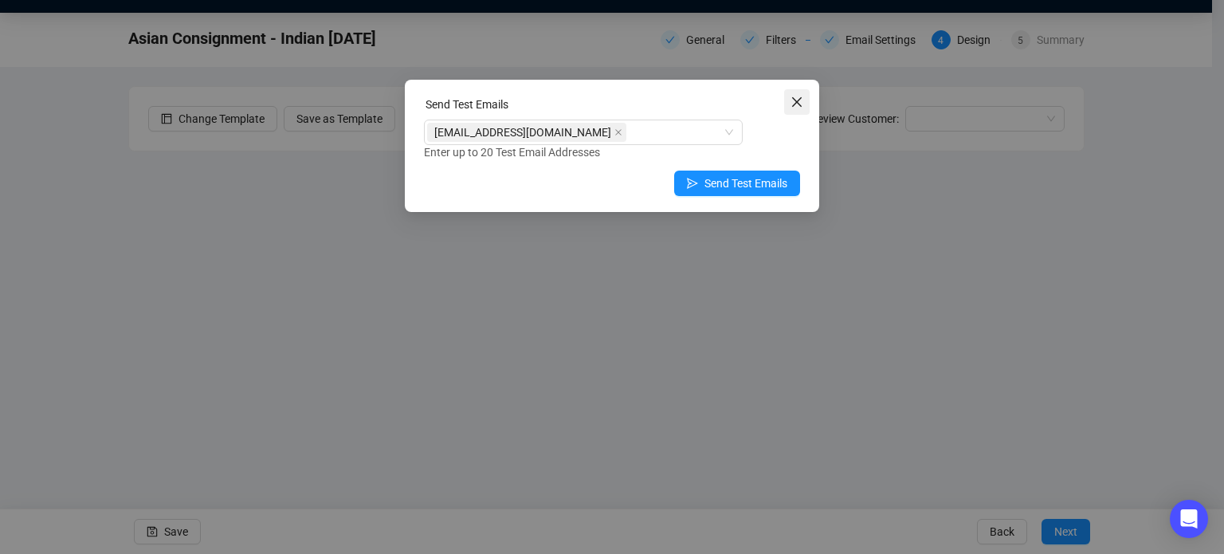
click at [802, 114] on button "Close" at bounding box center [797, 102] width 26 height 26
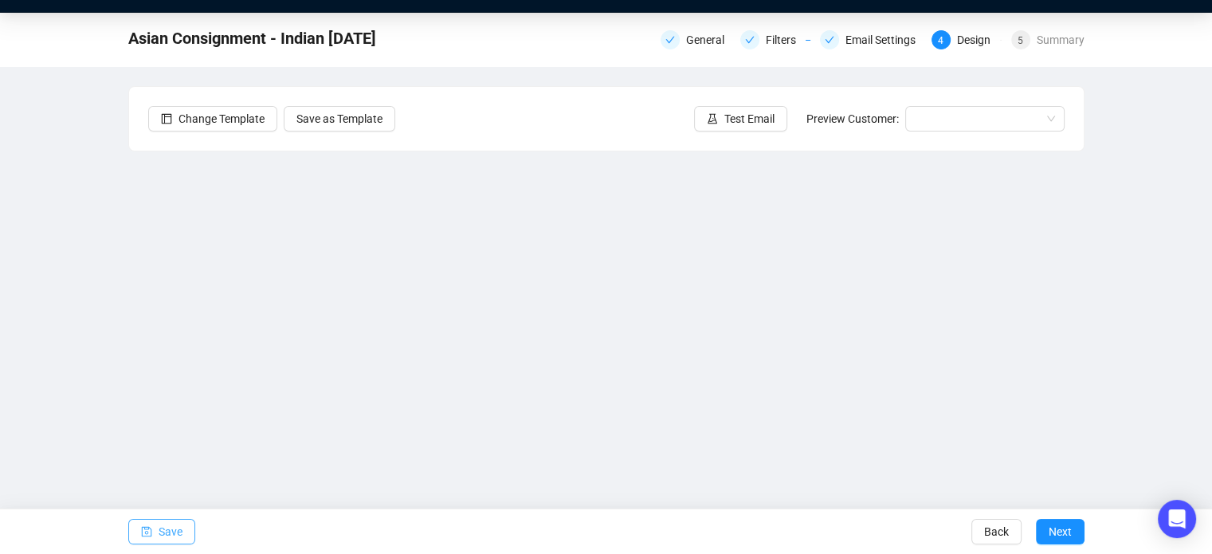
click at [167, 524] on span "Save" at bounding box center [171, 531] width 24 height 45
click at [150, 532] on icon "save" at bounding box center [146, 531] width 11 height 11
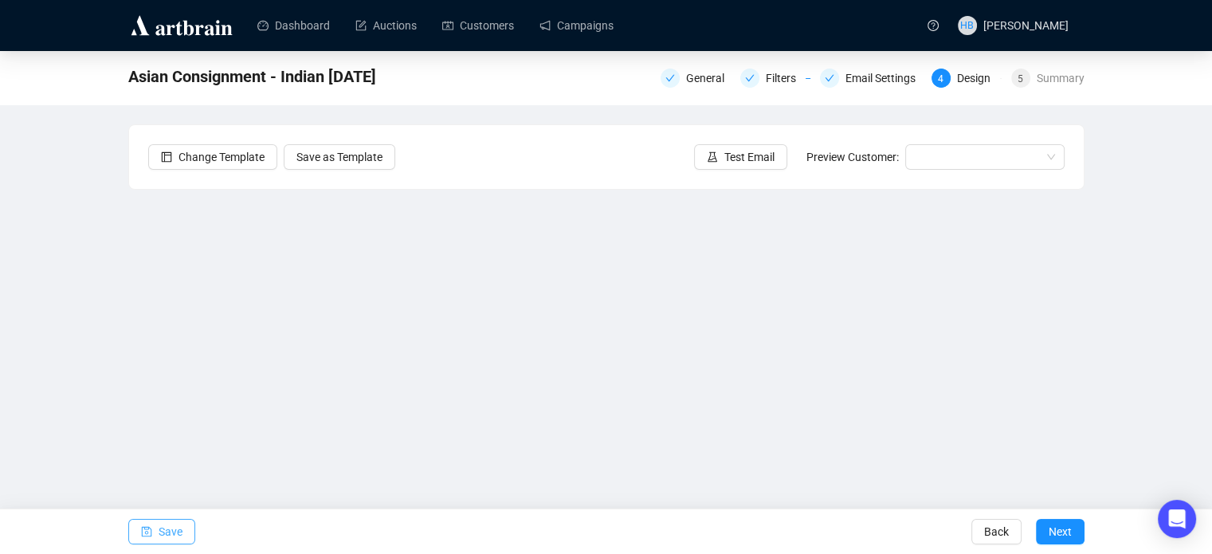
scroll to position [22, 0]
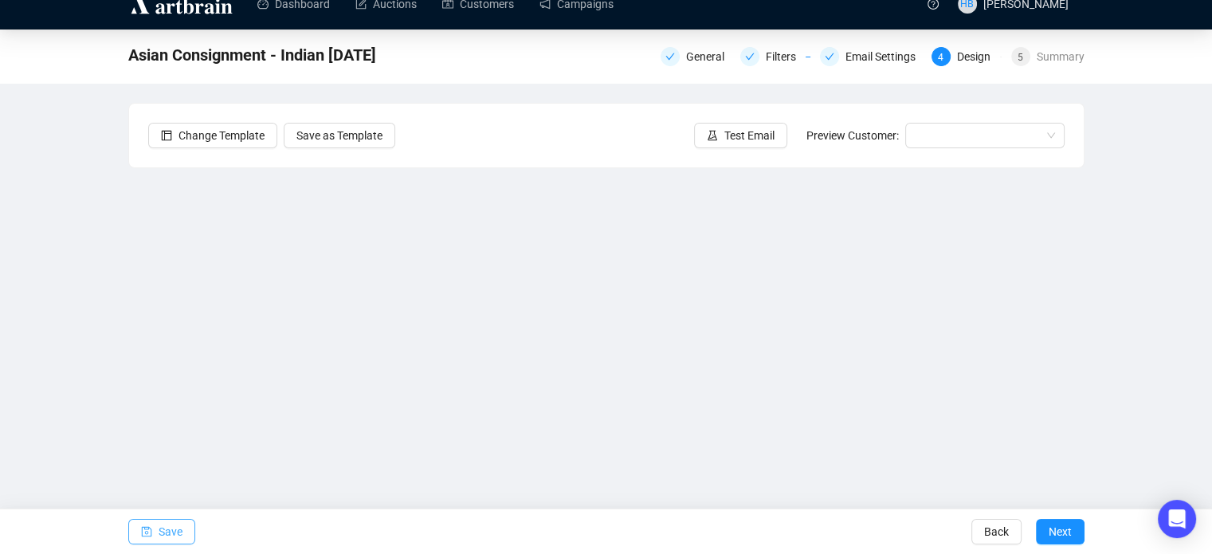
click at [181, 535] on button "Save" at bounding box center [161, 532] width 67 height 26
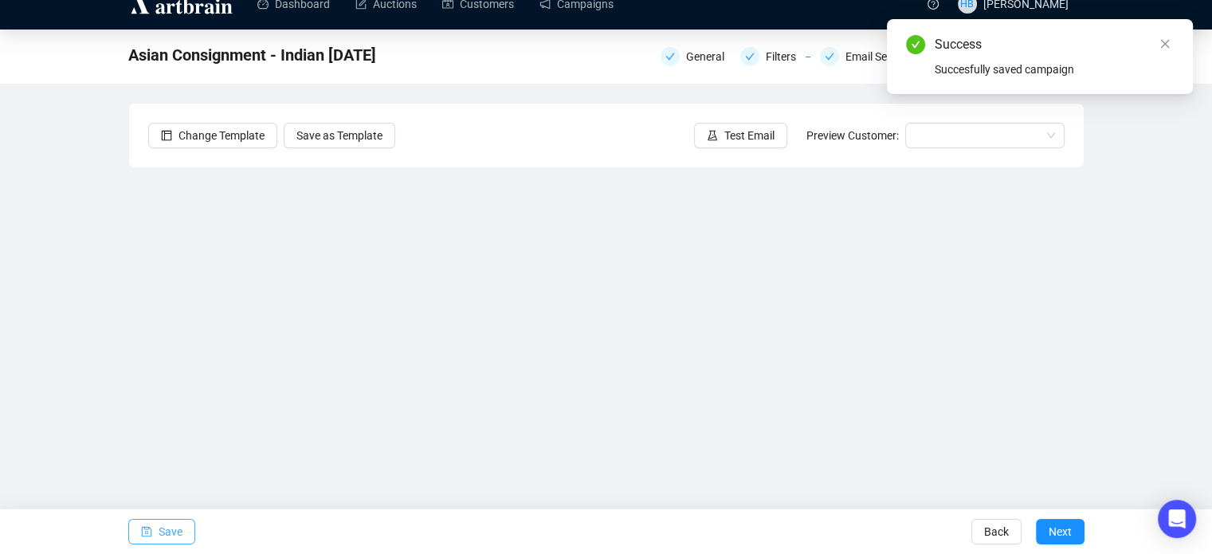
click at [167, 538] on span "Save" at bounding box center [171, 531] width 24 height 45
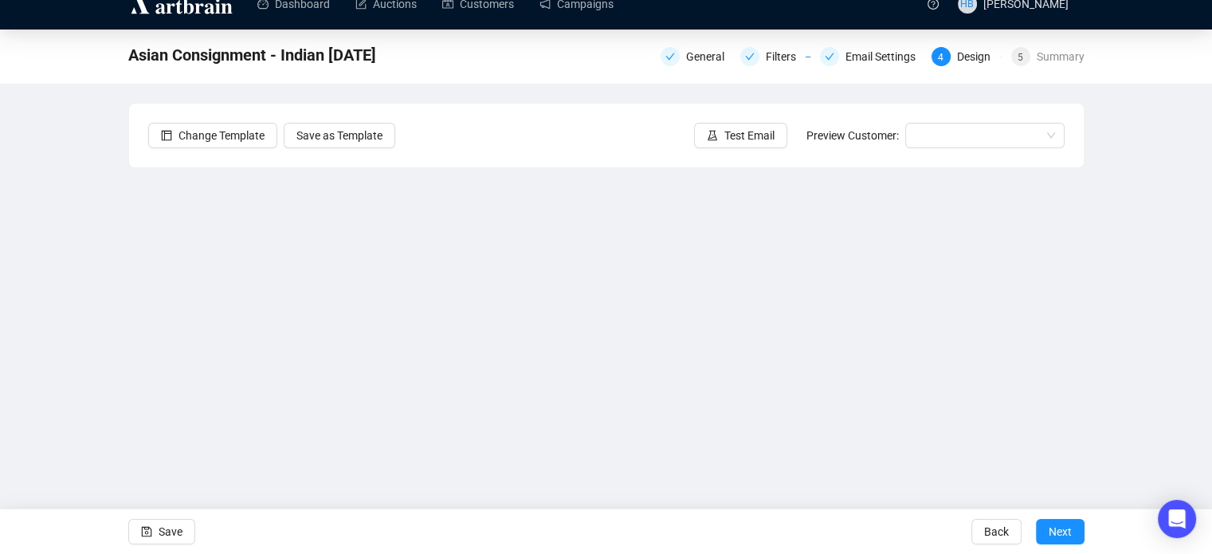
scroll to position [38, 0]
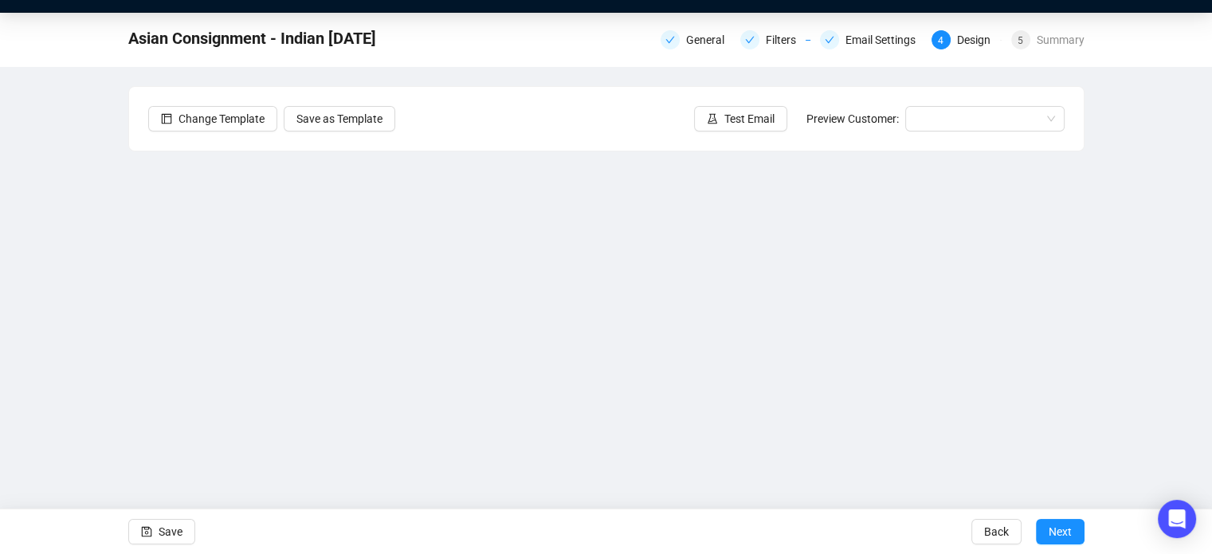
click at [99, 330] on div "Asian Consignment - Indian [DATE] General Filters Email Settings 4 Design 5 Sum…" at bounding box center [606, 281] width 1212 height 537
click at [155, 533] on button "Save" at bounding box center [161, 532] width 67 height 26
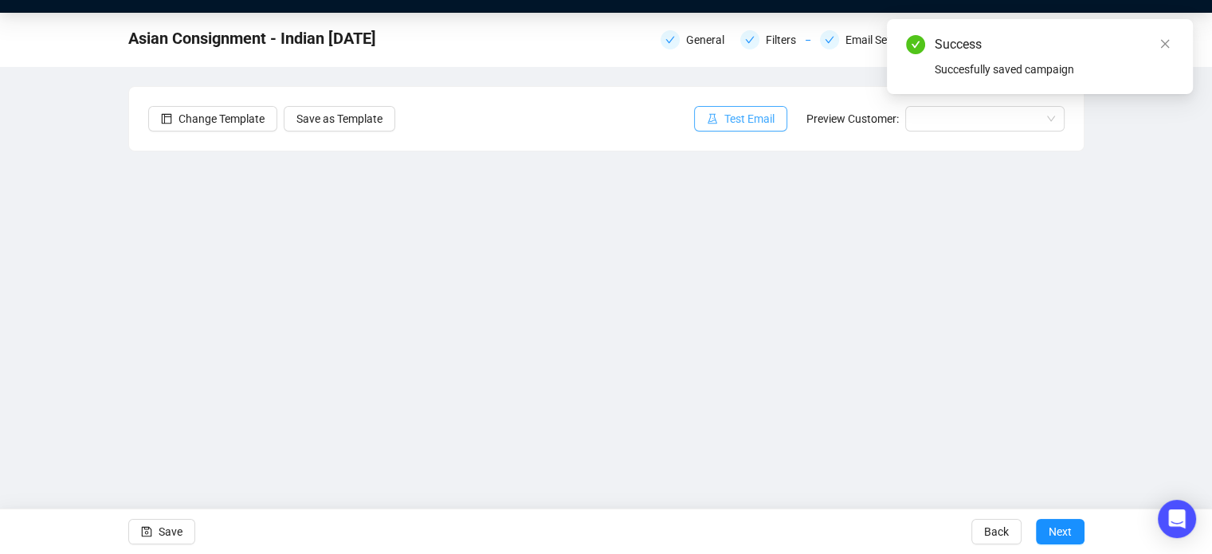
click at [749, 116] on span "Test Email" at bounding box center [750, 119] width 50 height 18
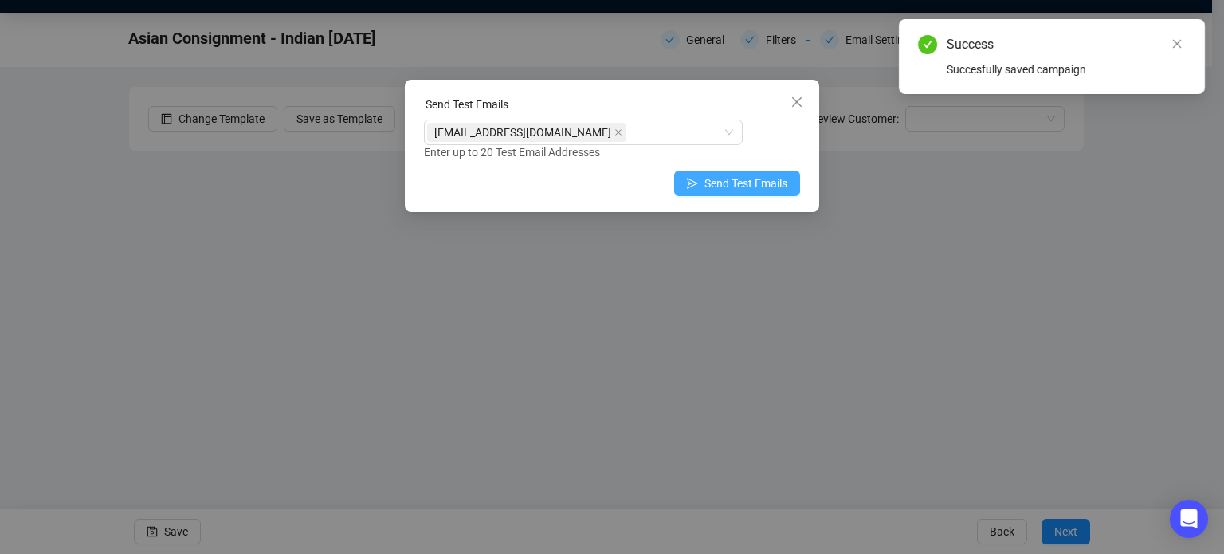
click at [755, 187] on span "Send Test Emails" at bounding box center [746, 184] width 83 height 18
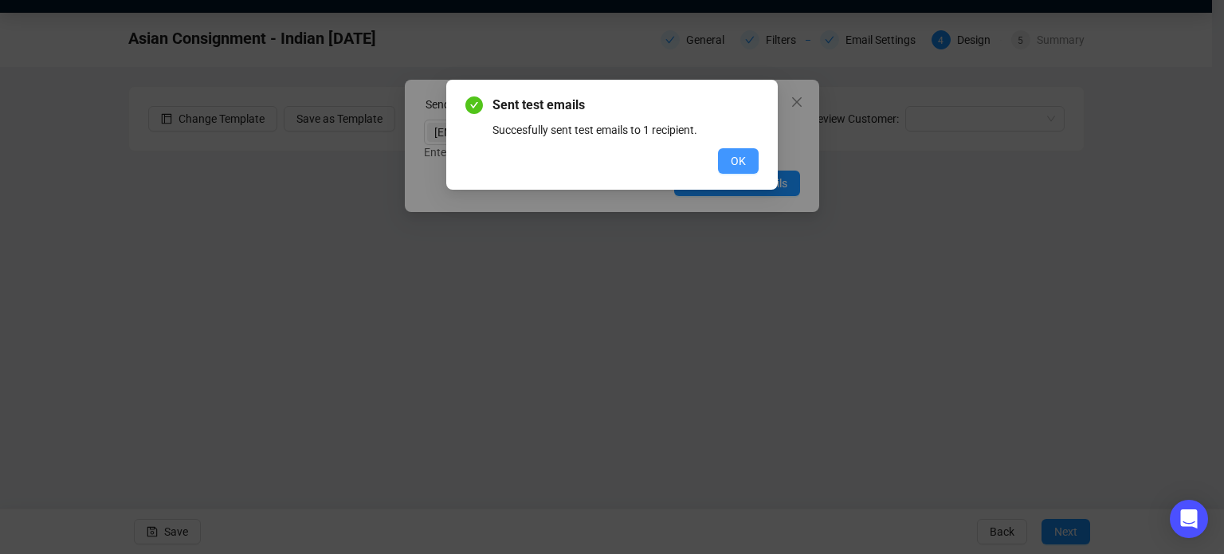
click at [749, 161] on button "OK" at bounding box center [738, 161] width 41 height 26
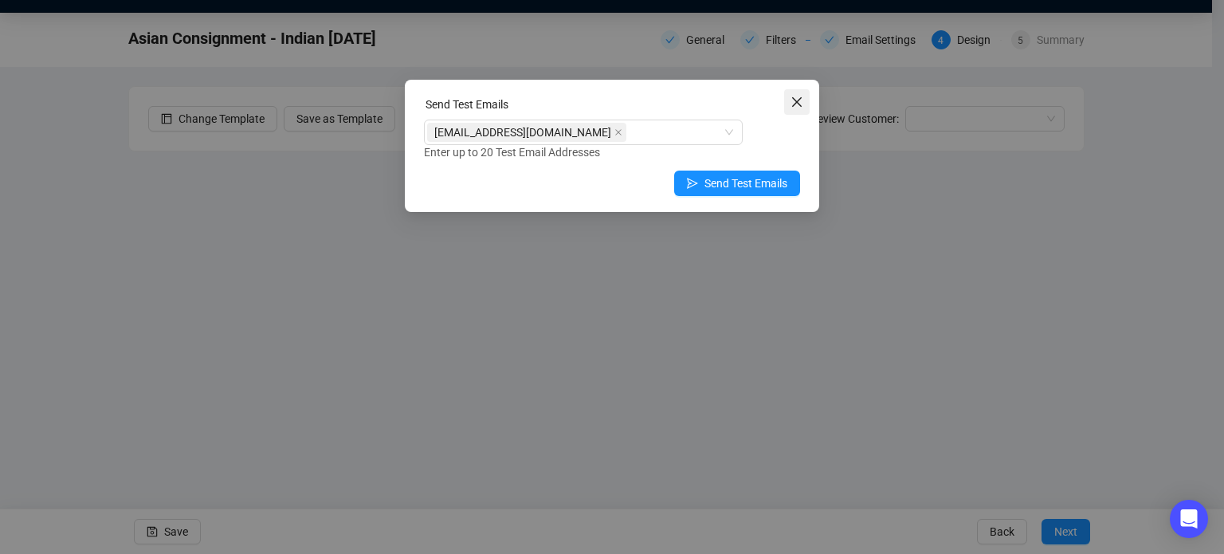
click at [799, 101] on icon "close" at bounding box center [797, 102] width 13 height 13
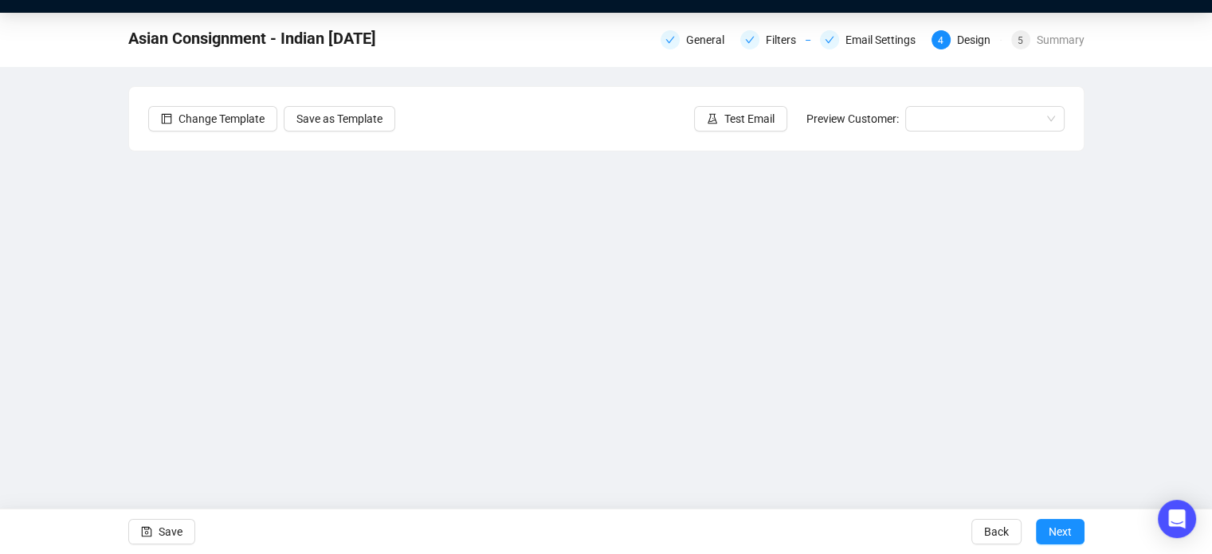
click at [90, 249] on div "Asian Consignment - Indian [DATE] General Filters Email Settings 4 Design 5 Sum…" at bounding box center [606, 281] width 1212 height 537
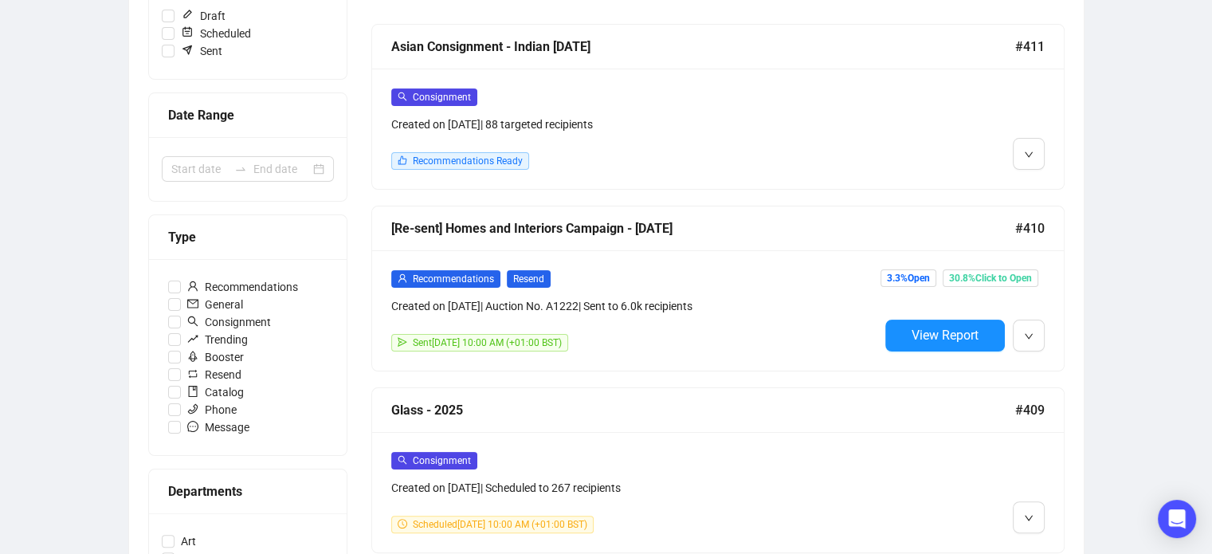
scroll to position [267, 0]
click at [562, 446] on div "Consignment Created on Aug 8, 2025 | Scheduled to 267 recipients Scheduled Augu…" at bounding box center [718, 491] width 692 height 120
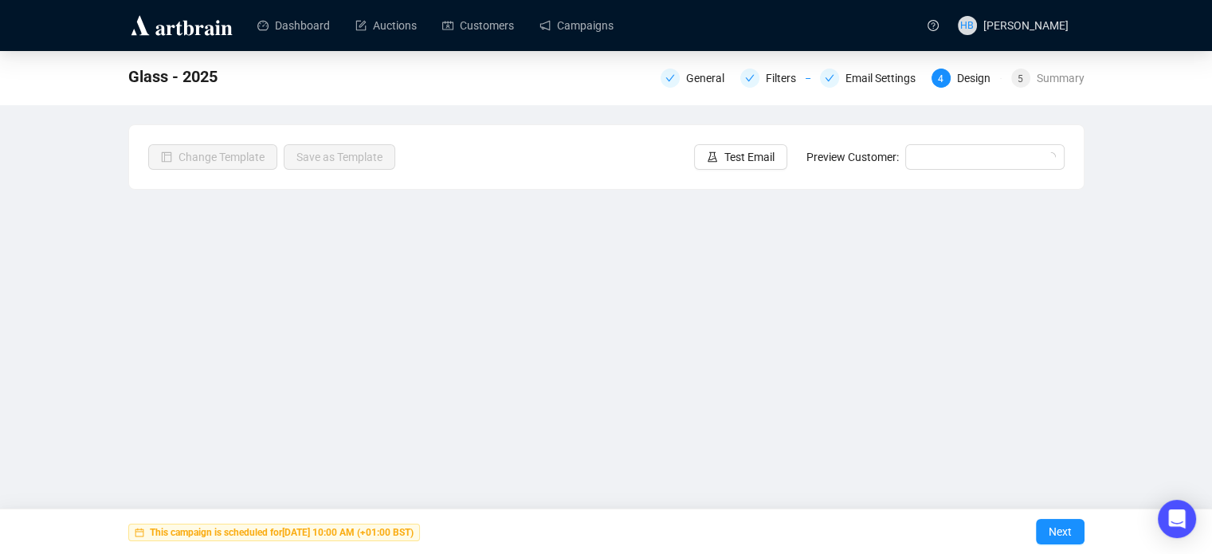
scroll to position [38, 0]
